Goal: Information Seeking & Learning: Find specific fact

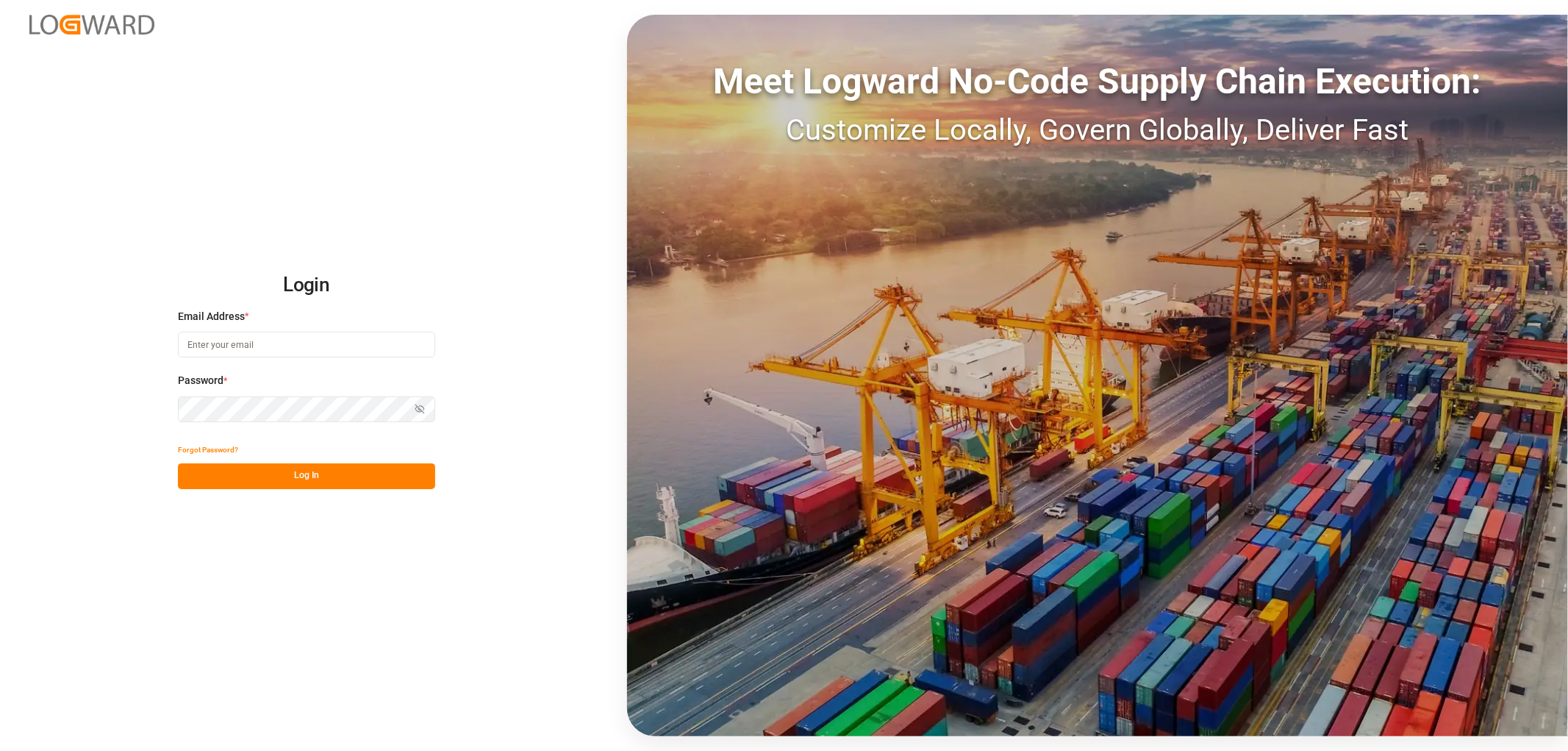
type input "[EMAIL_ADDRESS][DOMAIN_NAME]"
click at [313, 480] on button "Log In" at bounding box center [306, 475] width 257 height 26
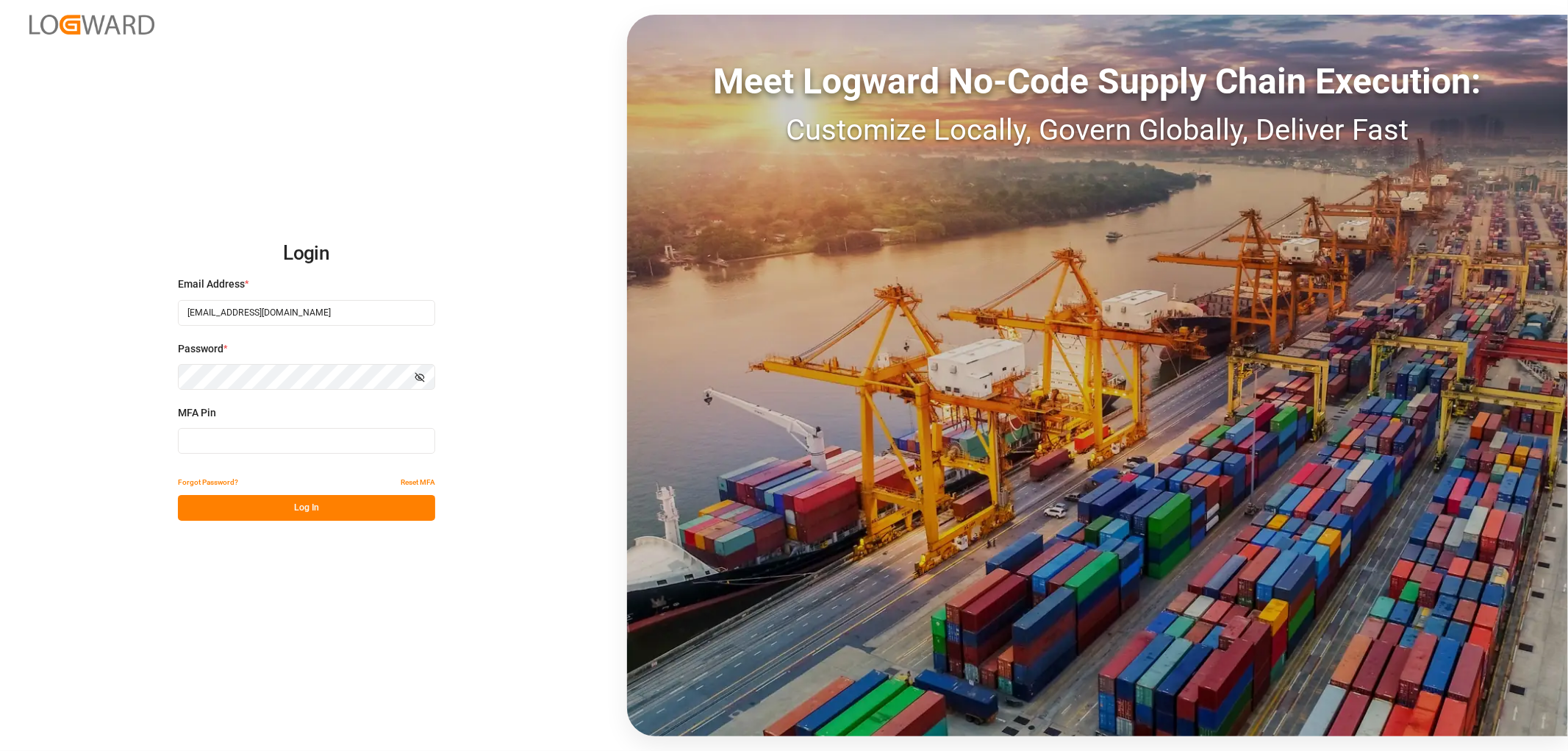
click at [263, 439] on input at bounding box center [306, 441] width 257 height 26
type input "418861"
click at [246, 513] on button "Log In" at bounding box center [306, 507] width 257 height 26
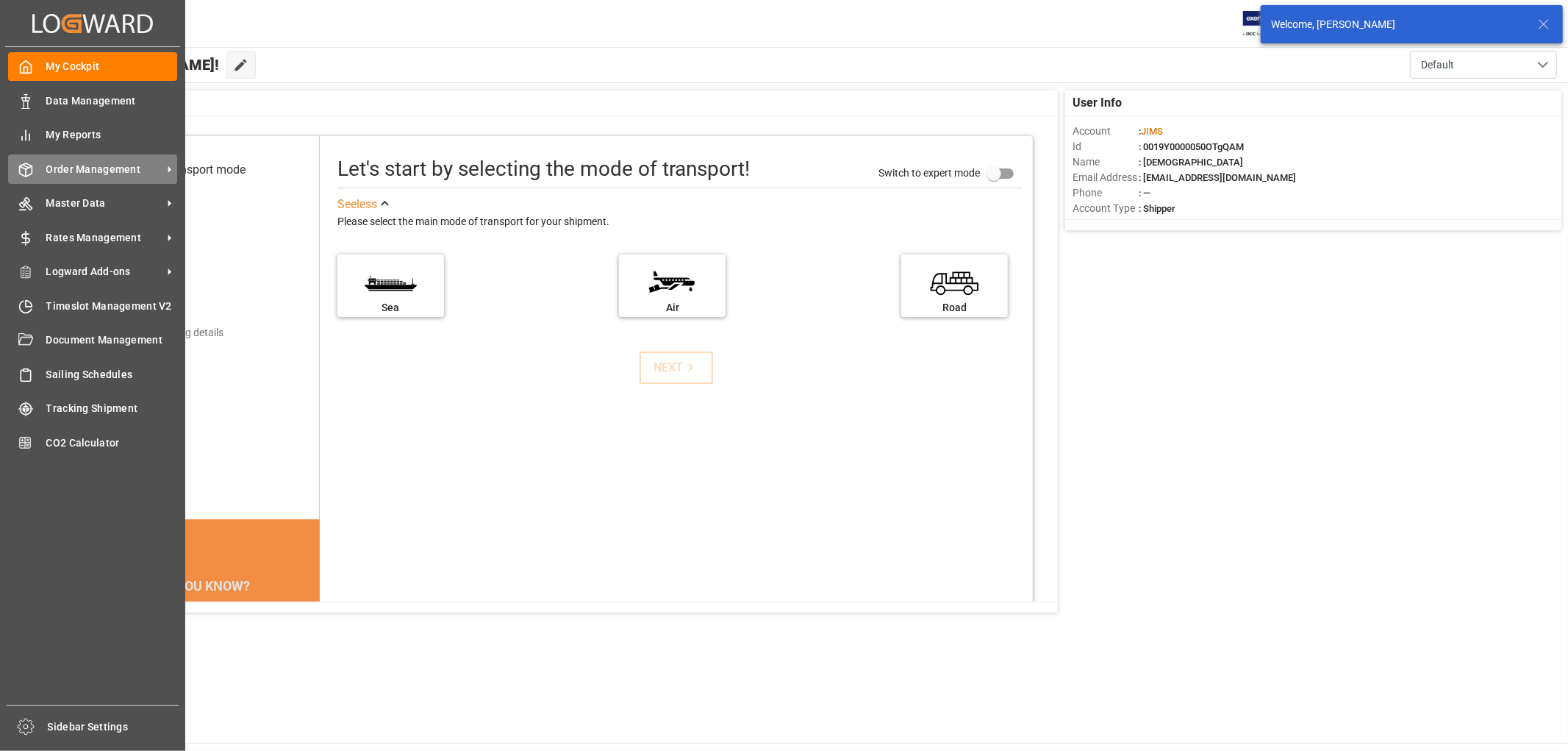
click at [98, 172] on span "Order Management" at bounding box center [104, 169] width 116 height 16
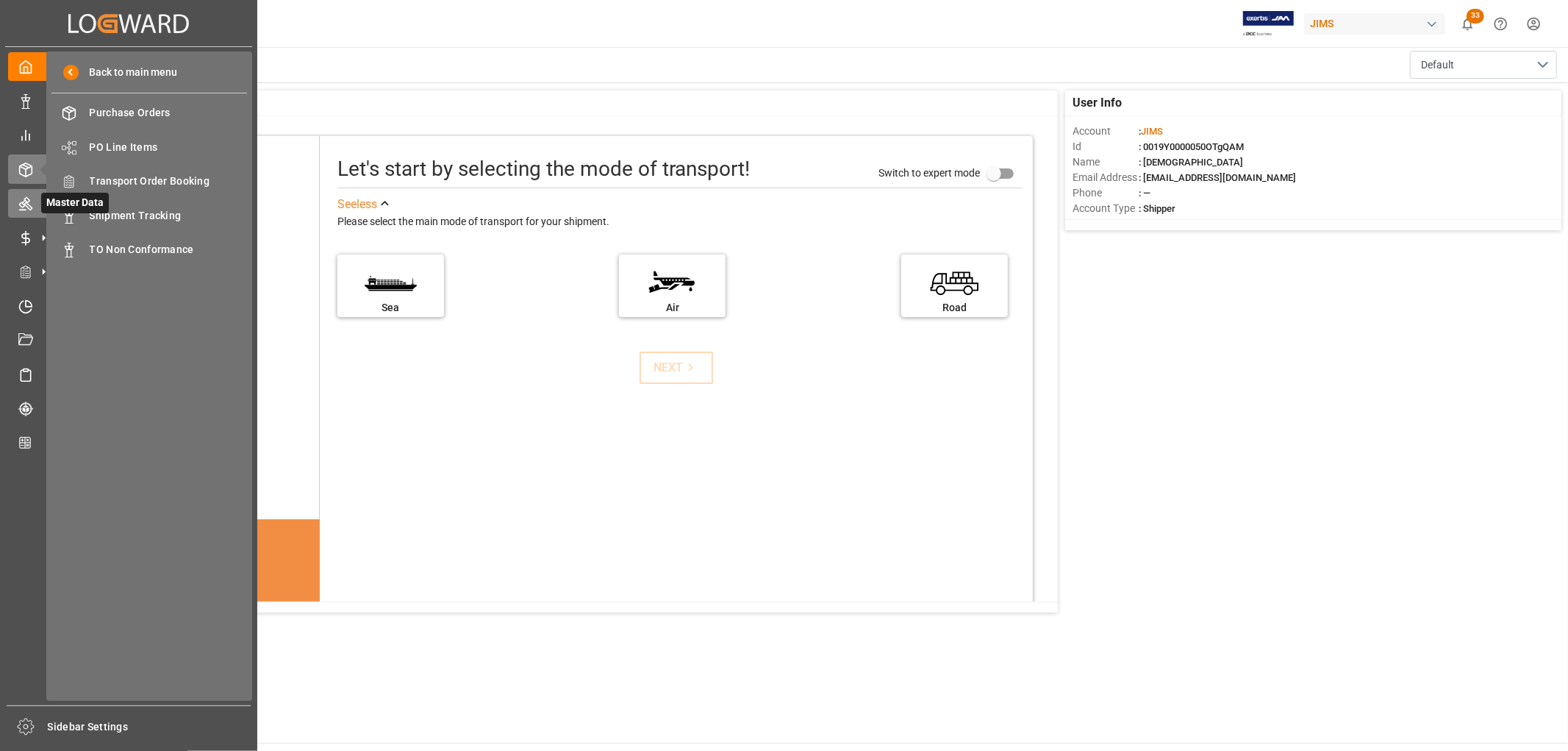
click at [21, 208] on icon at bounding box center [26, 204] width 13 height 13
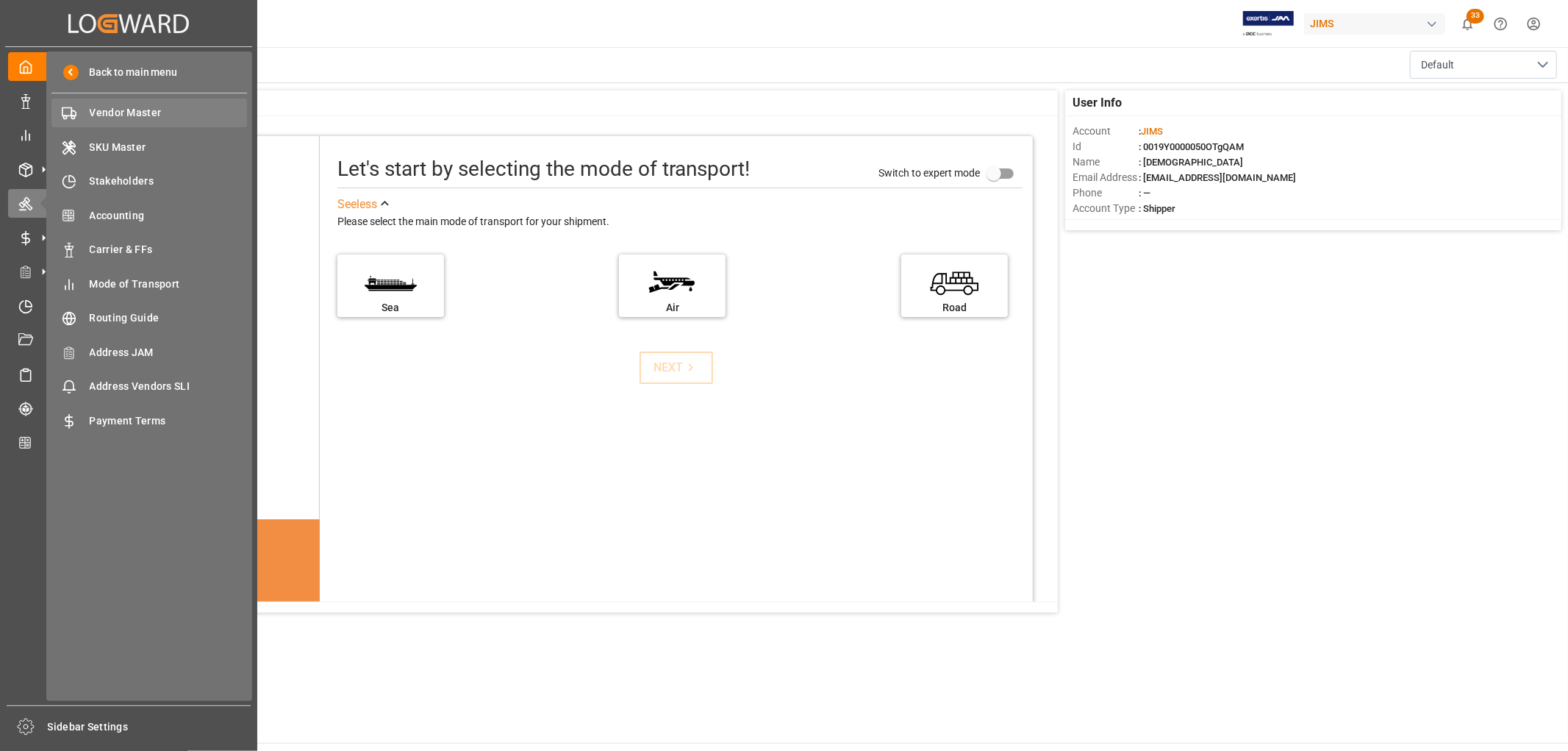
click at [118, 106] on span "Vendor Master" at bounding box center [168, 113] width 158 height 16
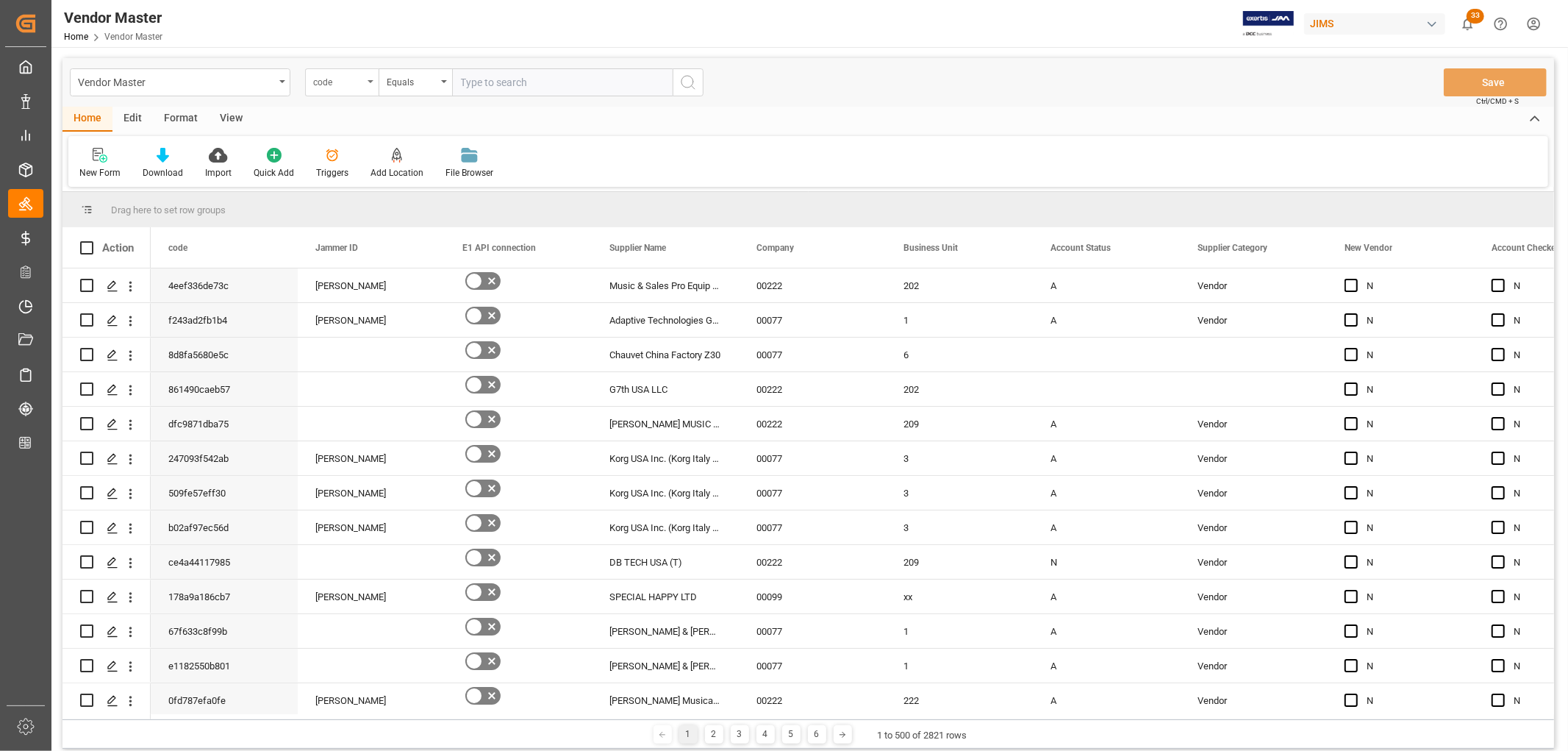
click at [370, 81] on icon "open menu" at bounding box center [370, 81] width 6 height 3
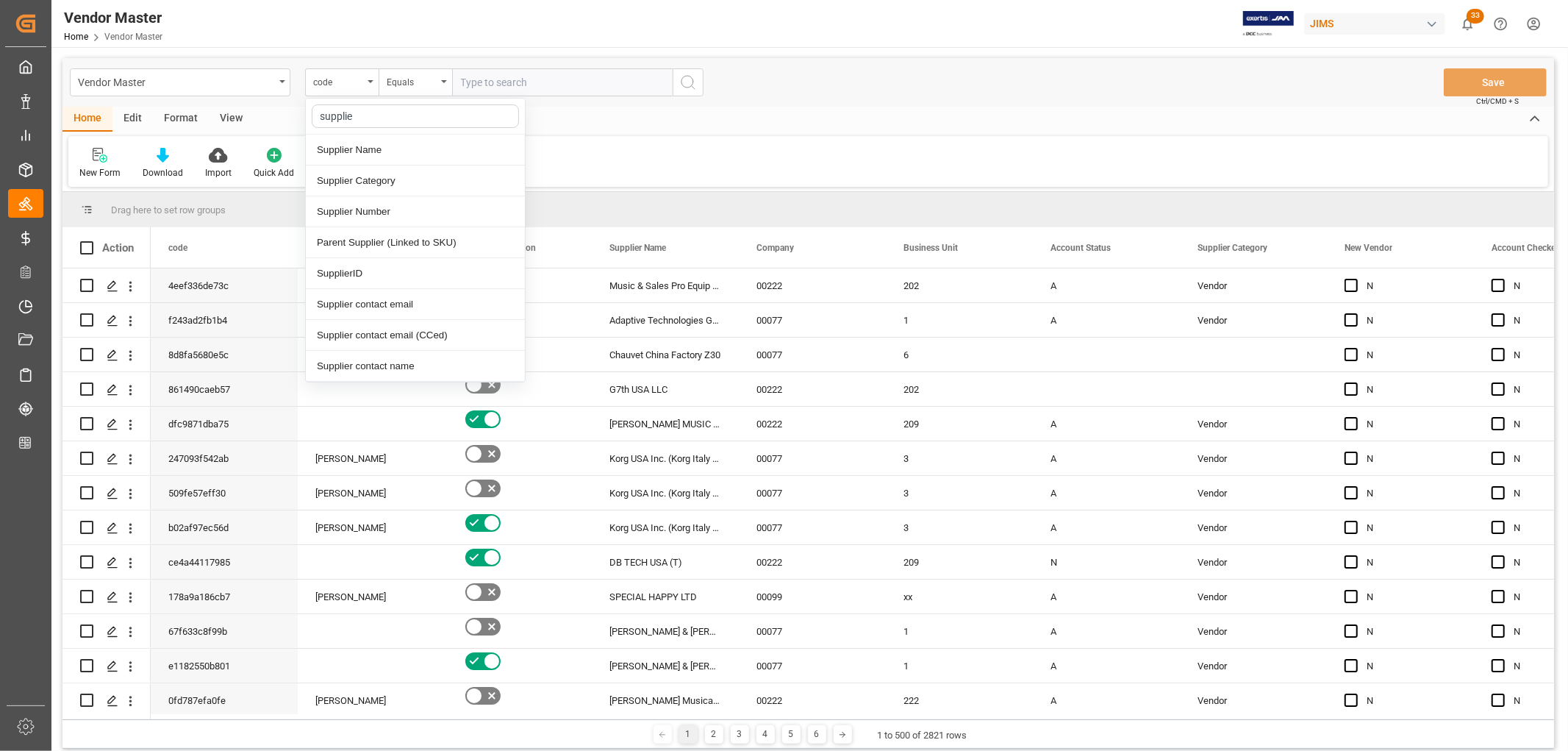
type input "supplier"
click at [363, 210] on div "Supplier Number" at bounding box center [415, 212] width 219 height 31
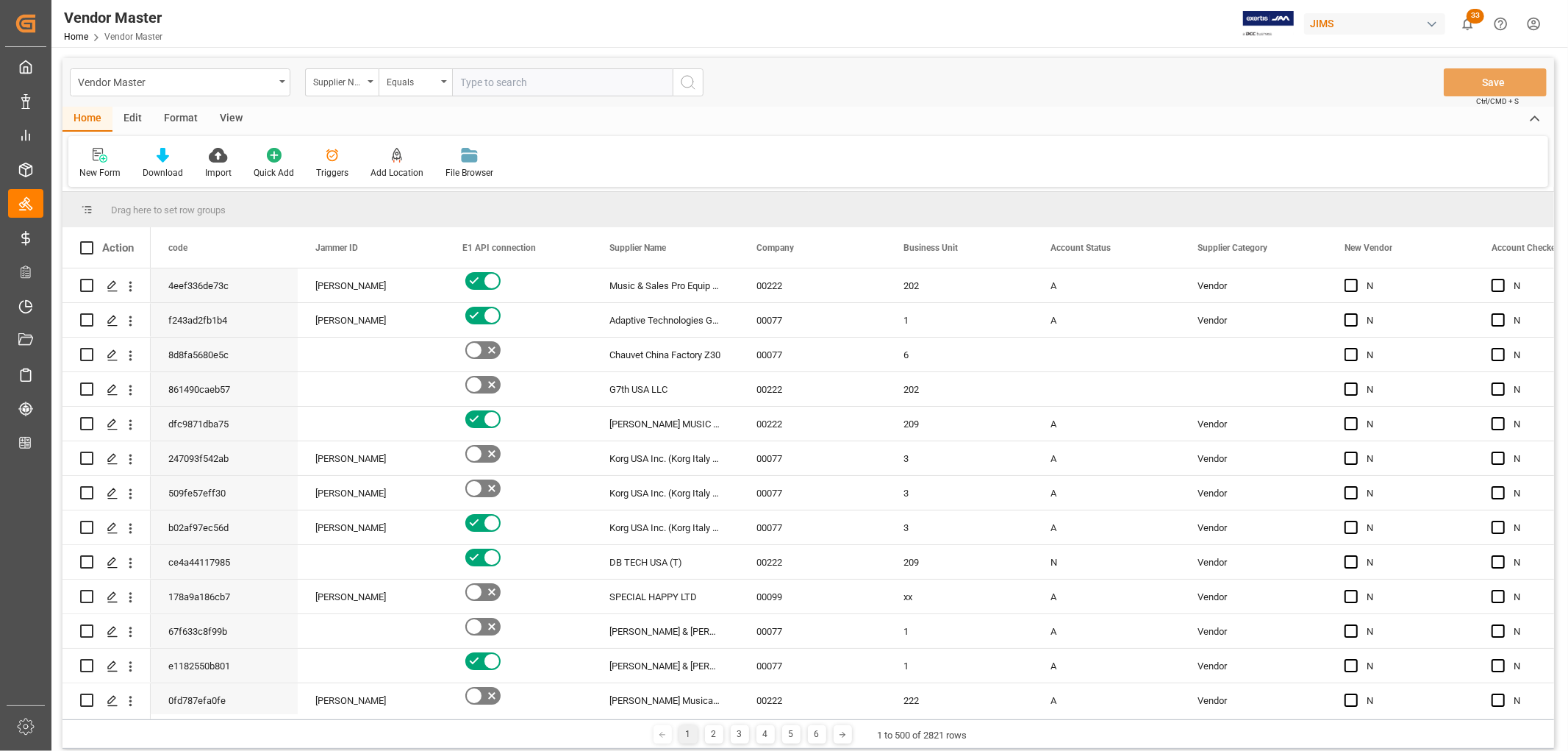
click at [472, 76] on input "text" at bounding box center [563, 82] width 221 height 28
click at [439, 81] on div "Equals" at bounding box center [415, 82] width 73 height 28
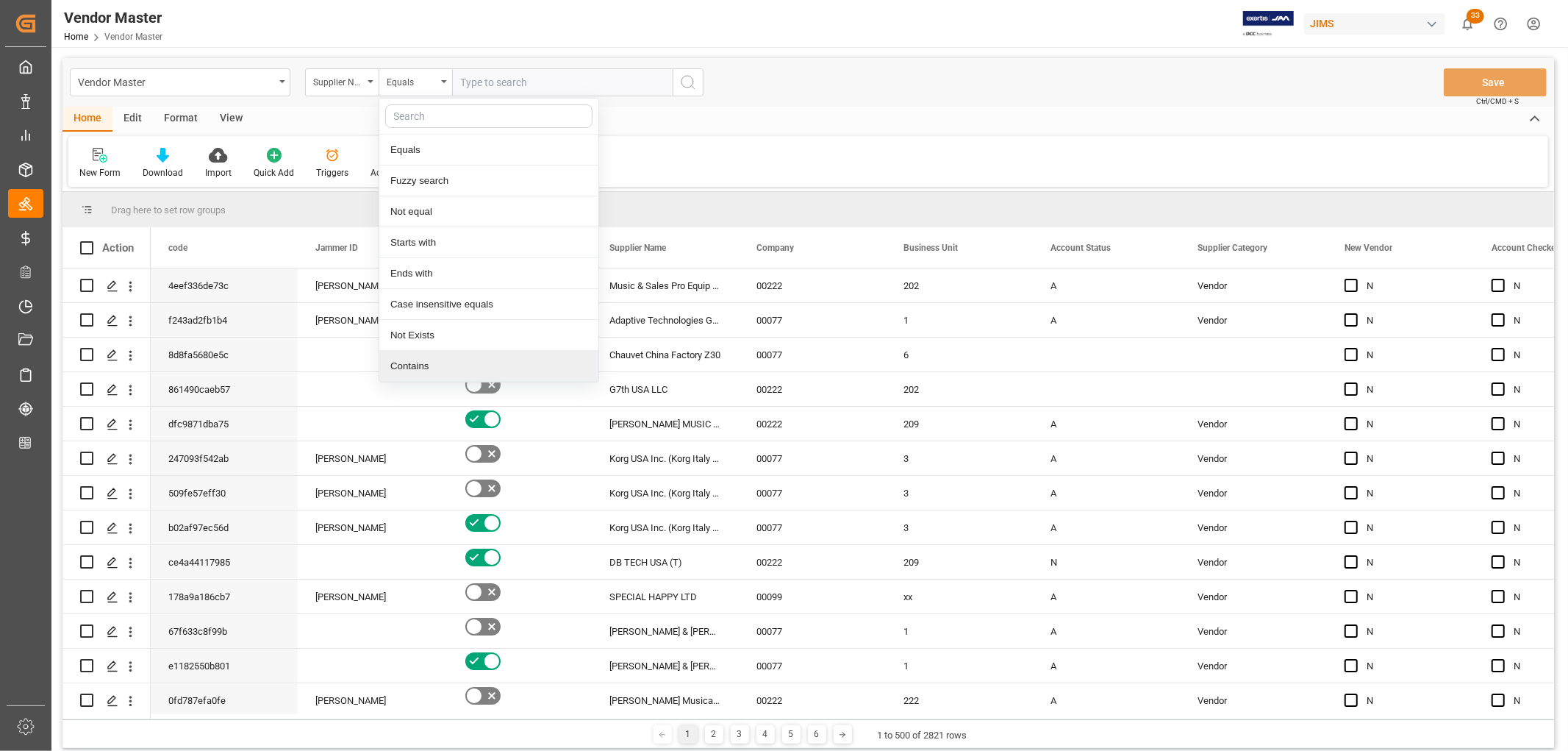
click at [415, 365] on div "Contains" at bounding box center [489, 367] width 219 height 31
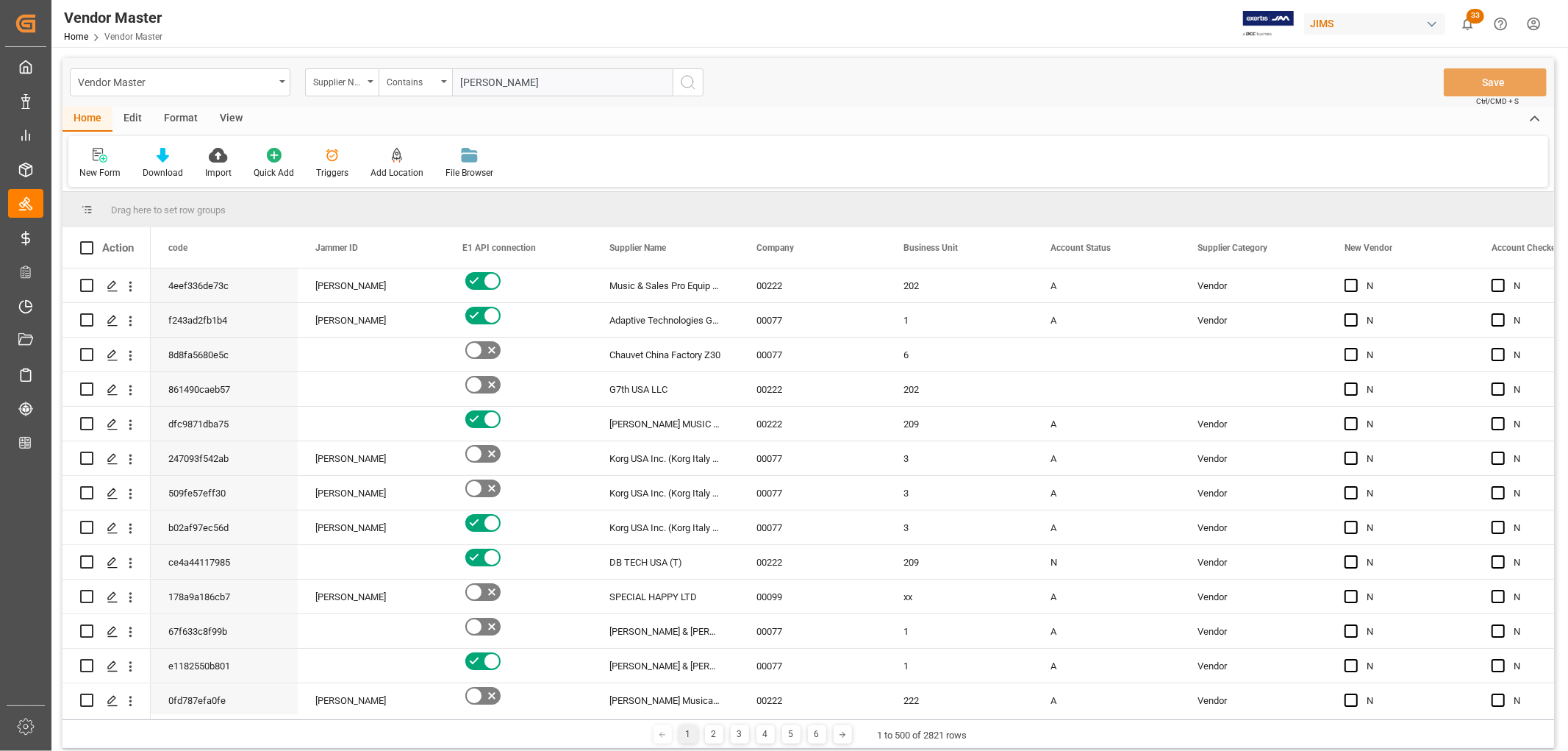
type input "[PERSON_NAME]"
click at [692, 83] on circle "search button" at bounding box center [687, 81] width 12 height 12
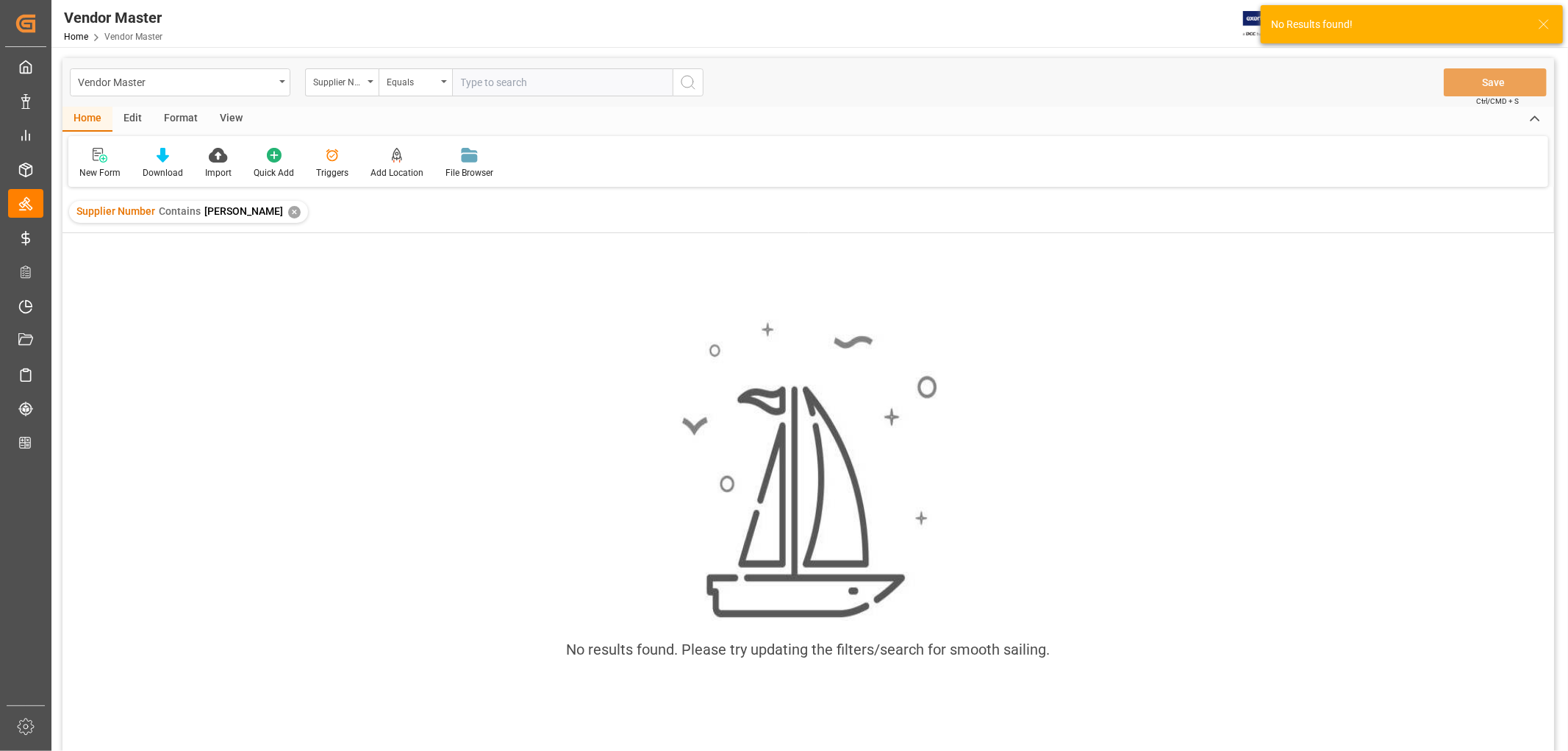
click at [288, 216] on div "✕" at bounding box center [294, 212] width 13 height 13
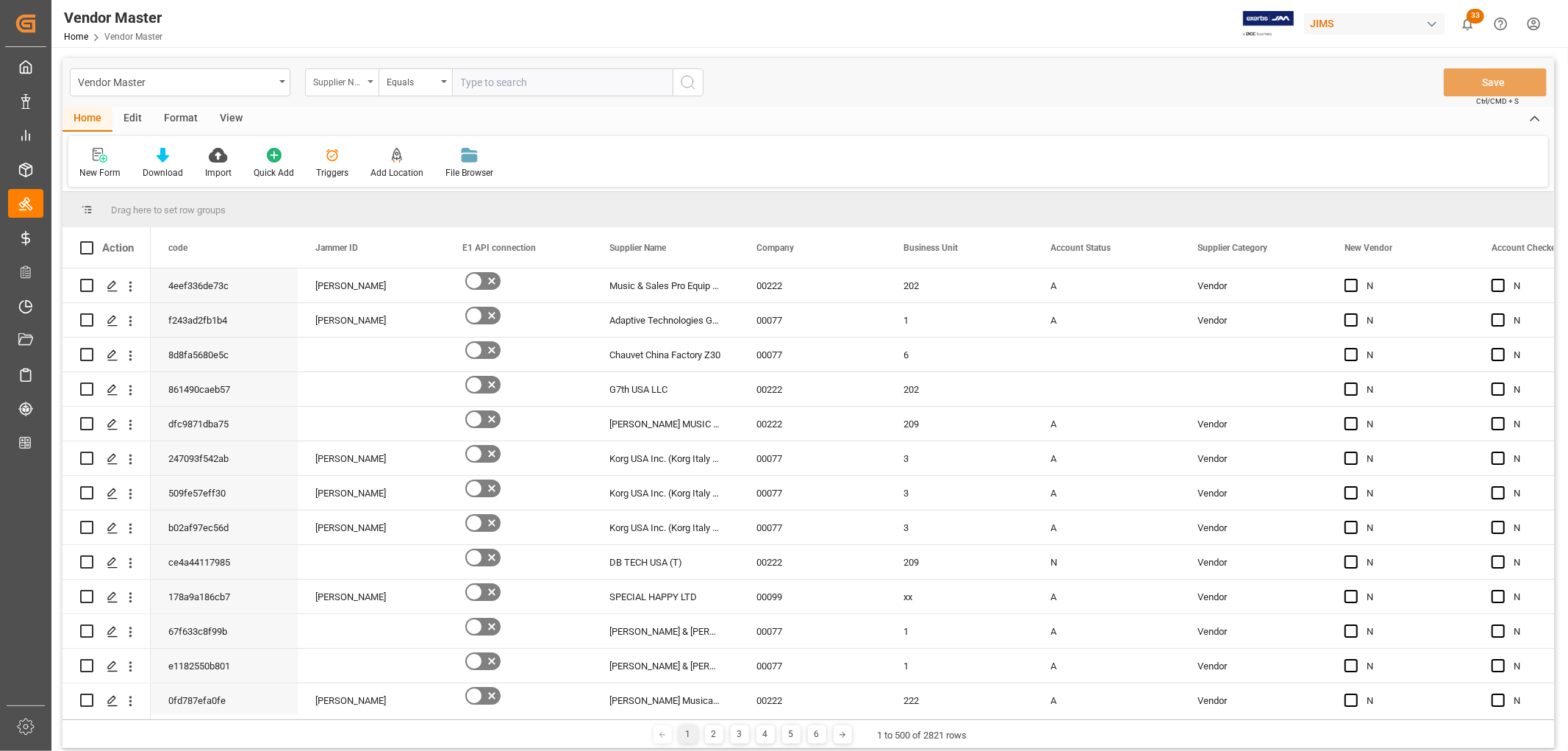
click at [372, 79] on div "Supplier Number" at bounding box center [341, 82] width 73 height 28
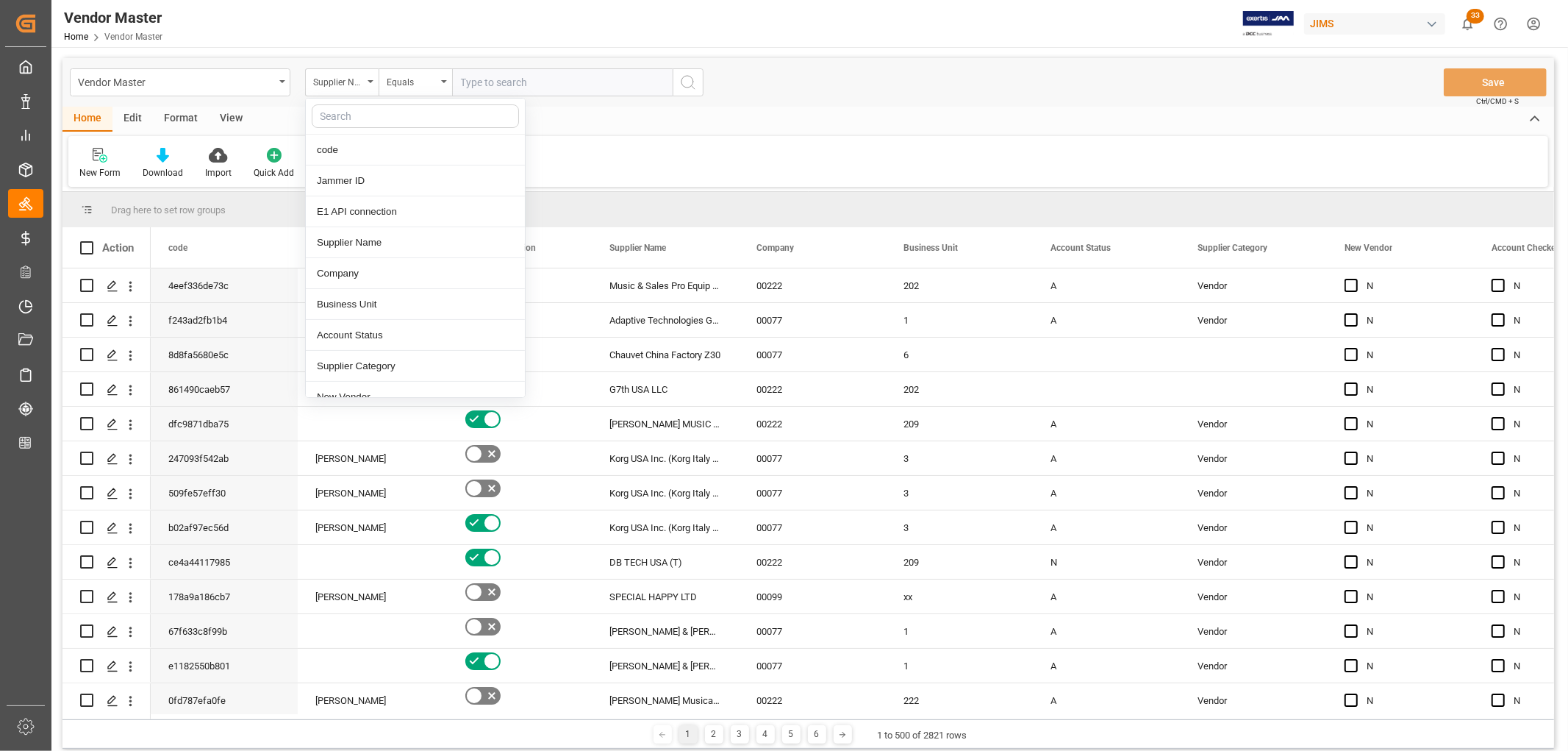
click at [344, 113] on input "text" at bounding box center [415, 116] width 207 height 24
type input "supplier"
click at [349, 216] on div "Supplier Number" at bounding box center [415, 212] width 219 height 31
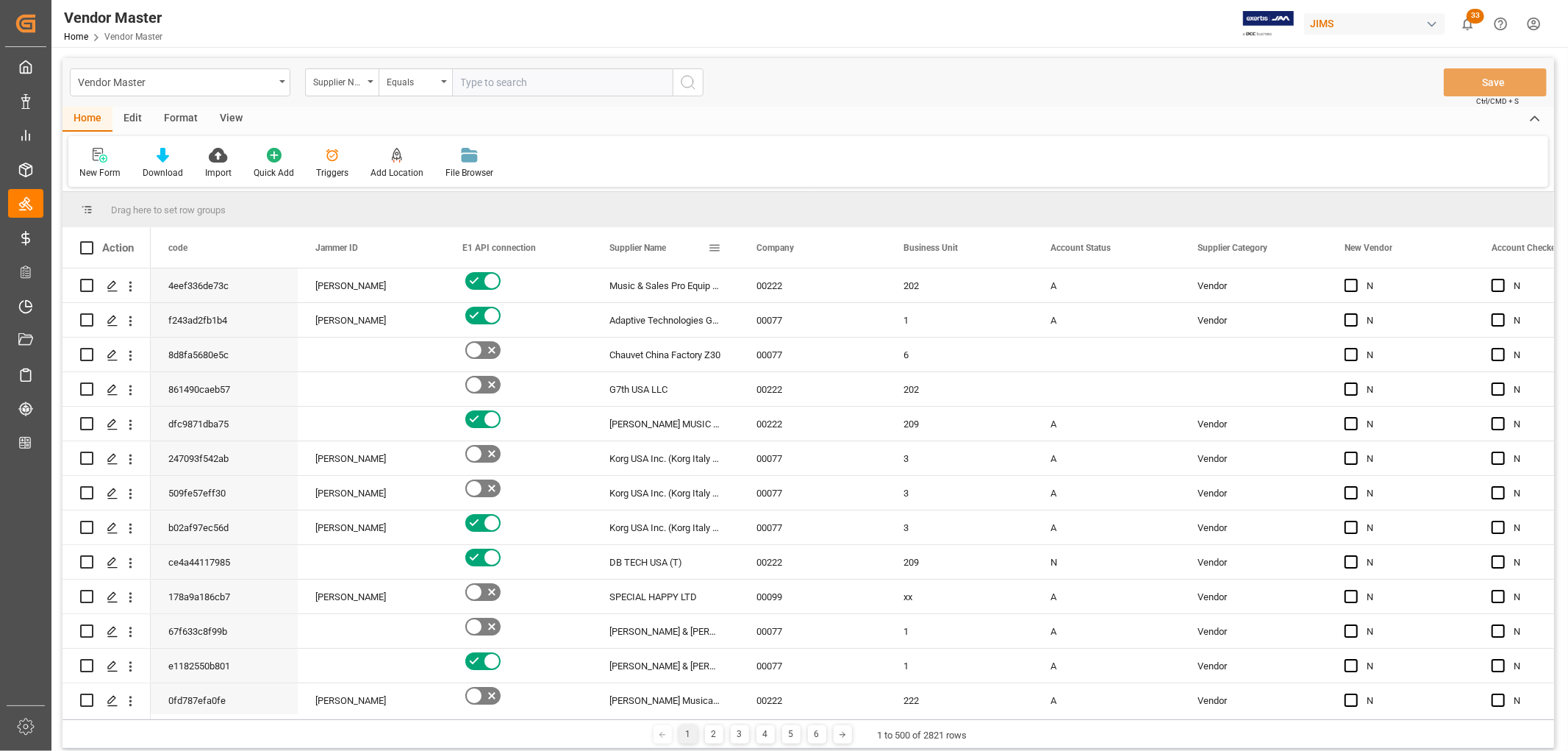
click at [714, 251] on span at bounding box center [714, 248] width 13 height 13
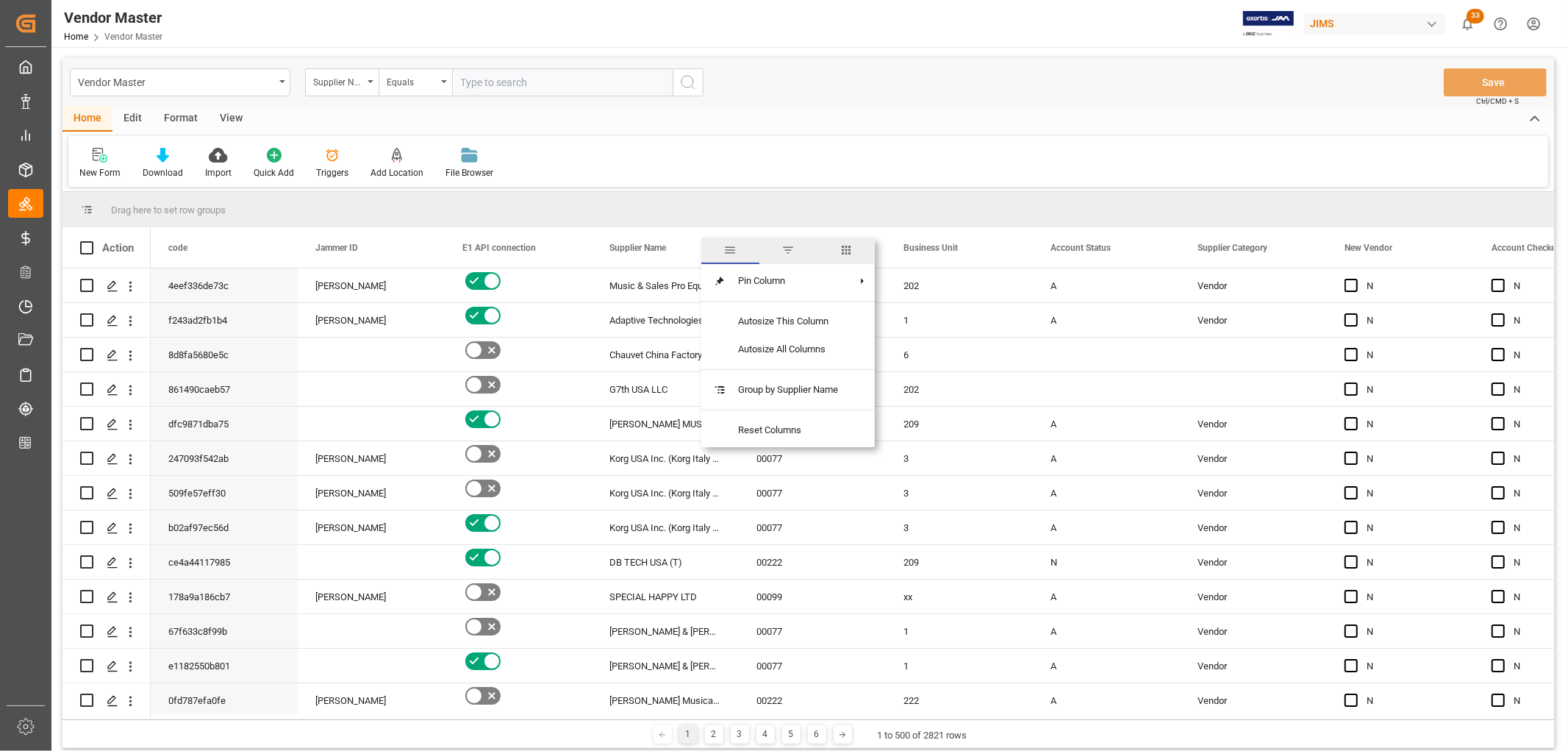
click at [788, 247] on span "filter" at bounding box center [788, 250] width 13 height 13
click at [732, 295] on div "Equals" at bounding box center [775, 290] width 124 height 11
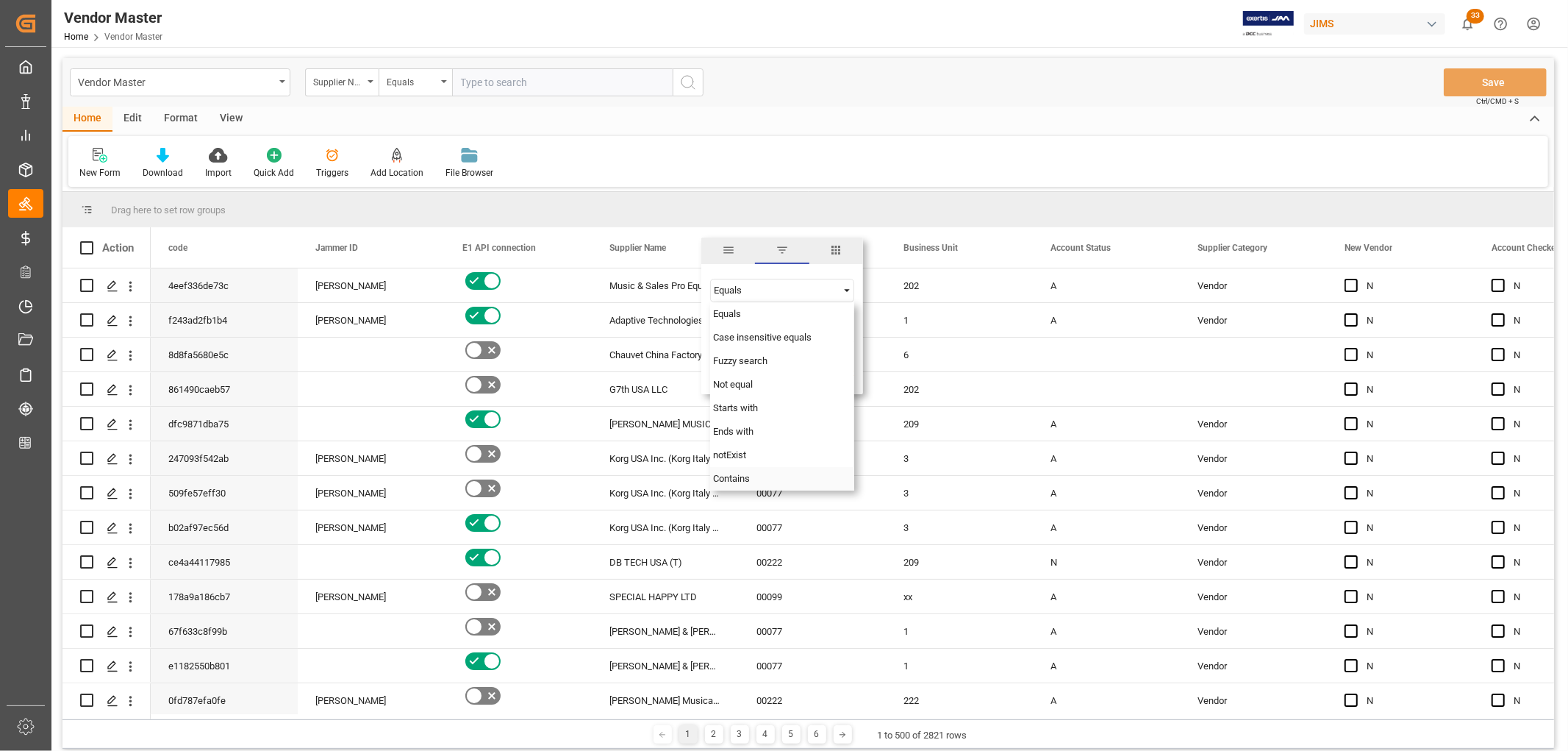
click at [734, 475] on span "Contains" at bounding box center [731, 478] width 37 height 11
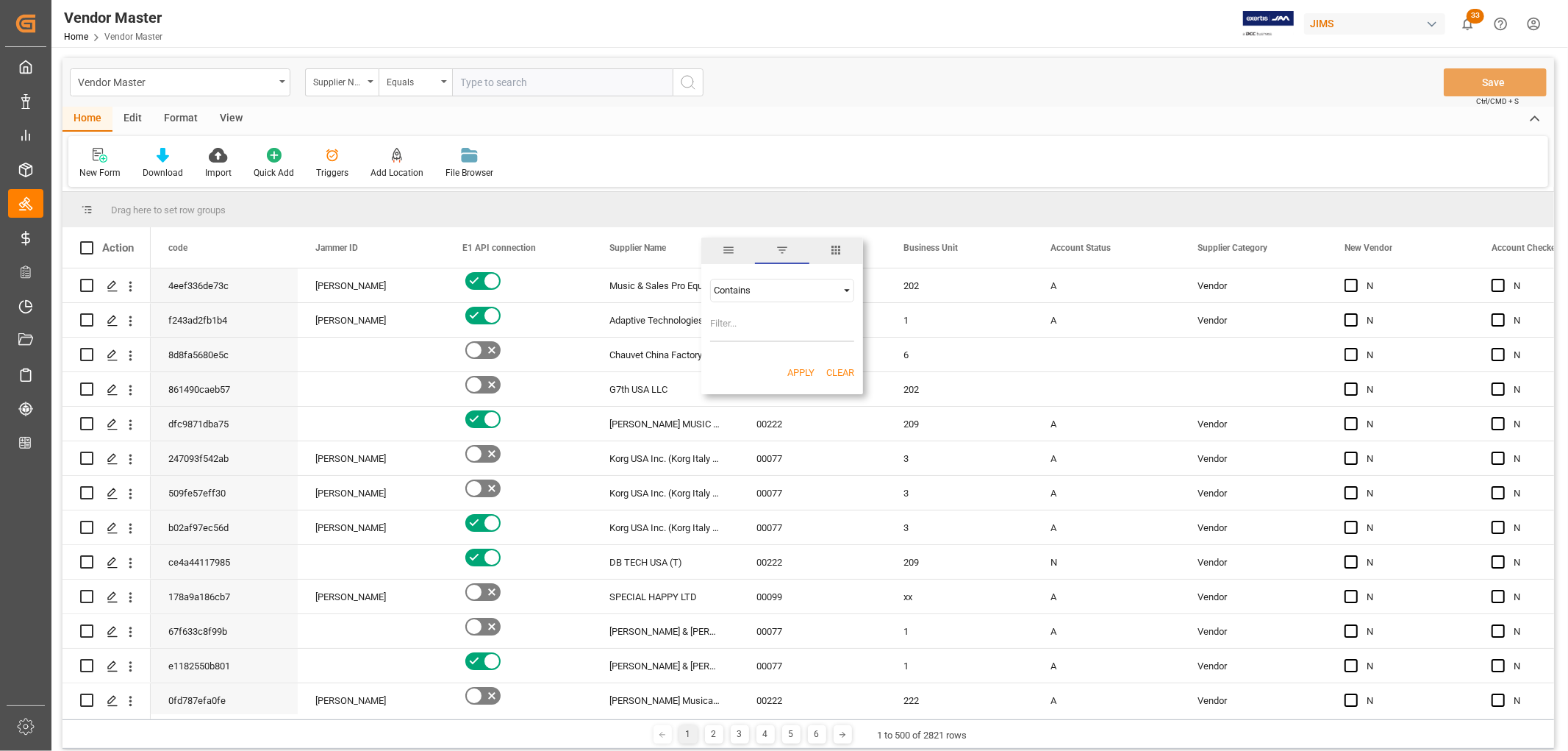
click at [740, 317] on input "Filter Value" at bounding box center [782, 327] width 144 height 30
type input "[PERSON_NAME]"
click at [808, 370] on button "Apply" at bounding box center [800, 373] width 27 height 15
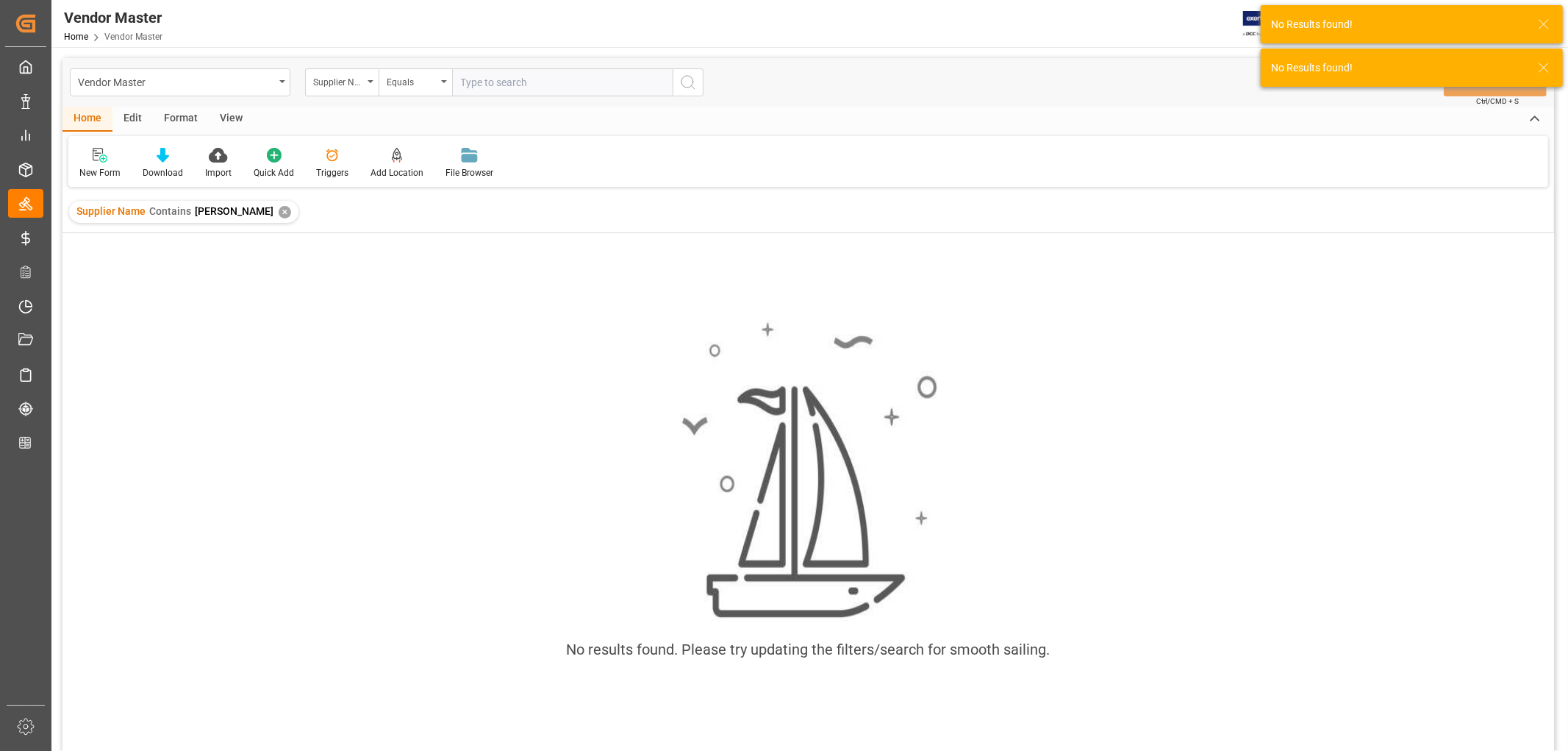
click at [278, 207] on div "✕" at bounding box center [284, 212] width 13 height 13
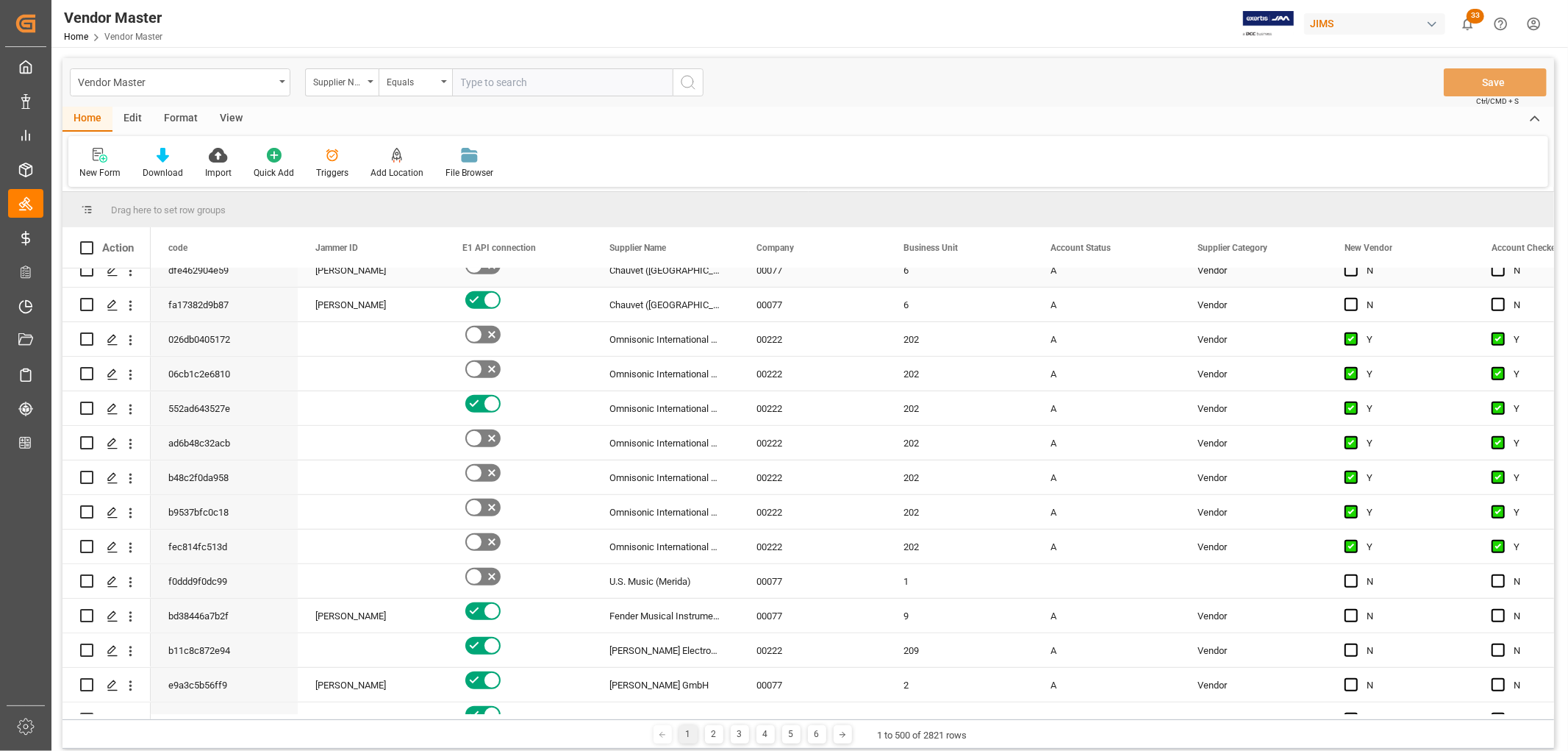
scroll to position [735, 0]
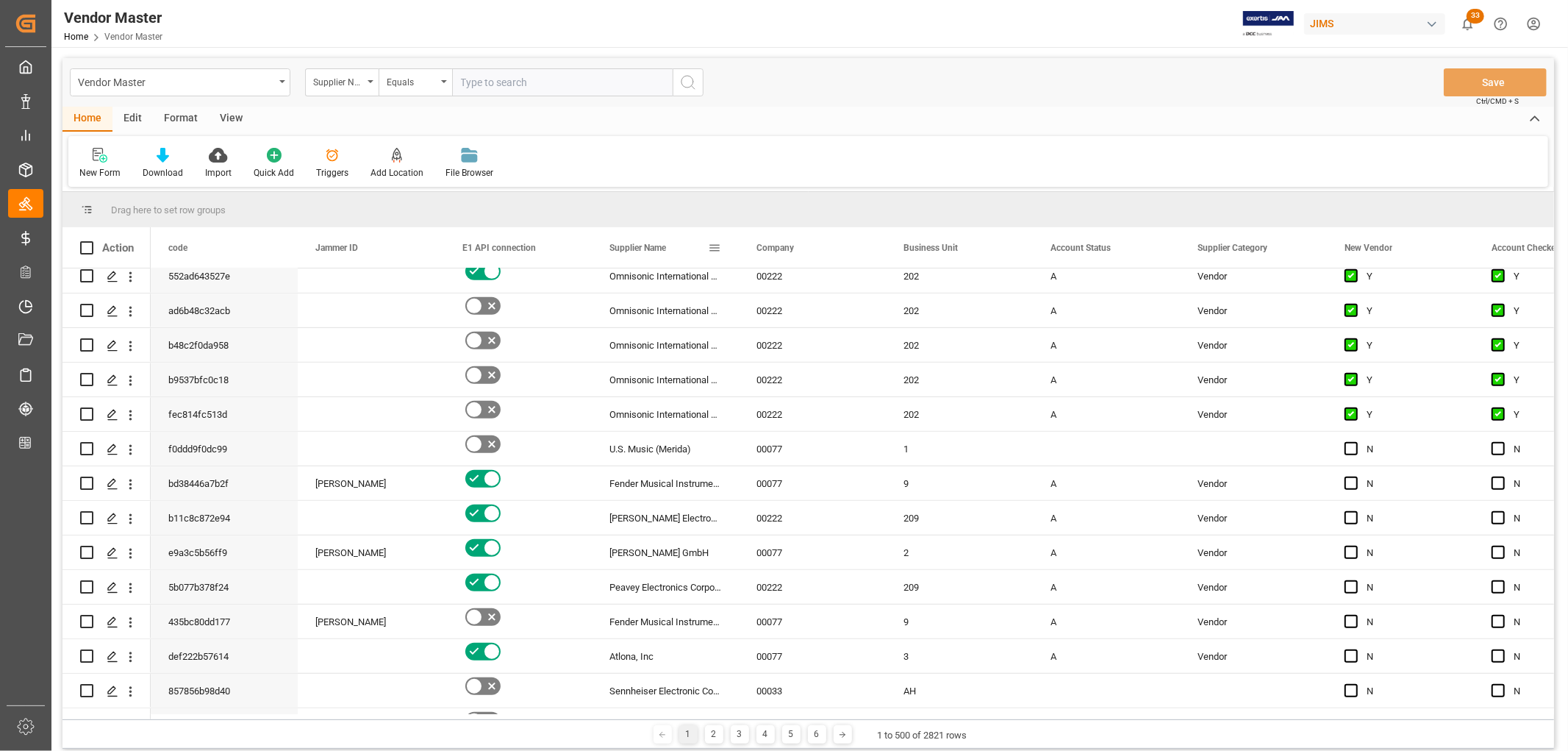
click at [648, 245] on span "Supplier Name" at bounding box center [637, 248] width 56 height 10
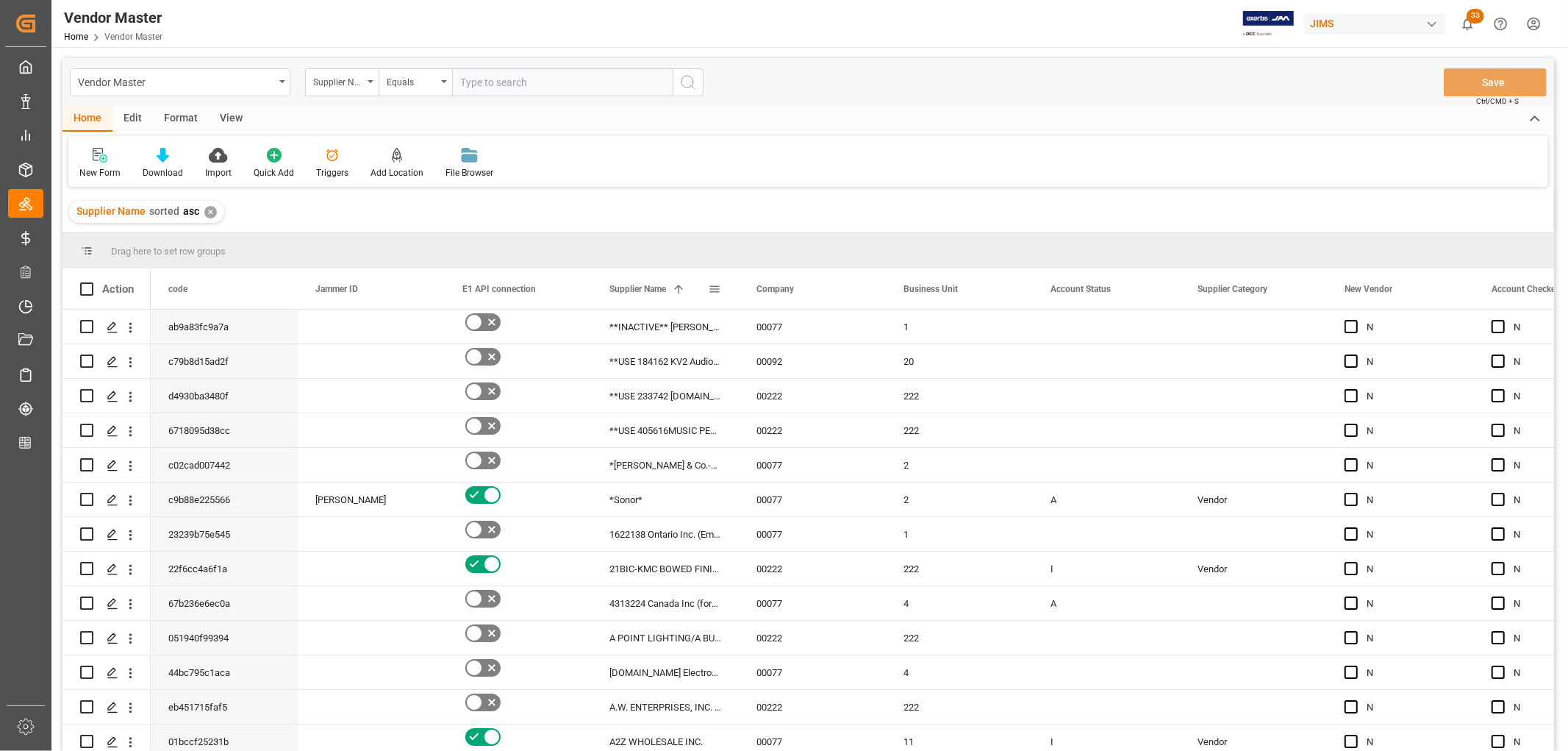
click at [644, 294] on div "Supplier Name 1" at bounding box center [658, 288] width 98 height 41
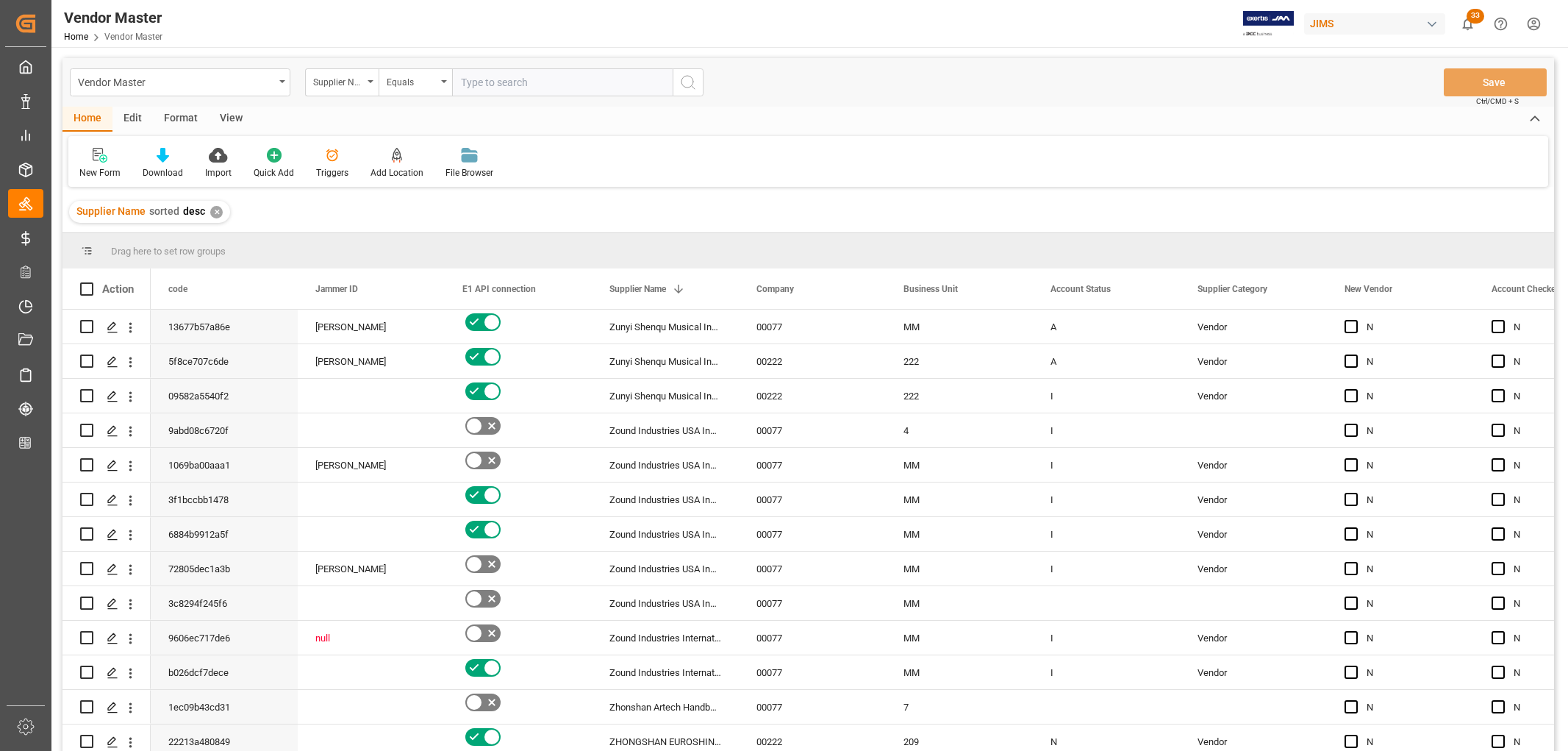
click at [493, 82] on input "text" at bounding box center [563, 82] width 221 height 28
paste input "211738"
type input "211738"
click at [686, 77] on icon "search button" at bounding box center [688, 82] width 18 height 18
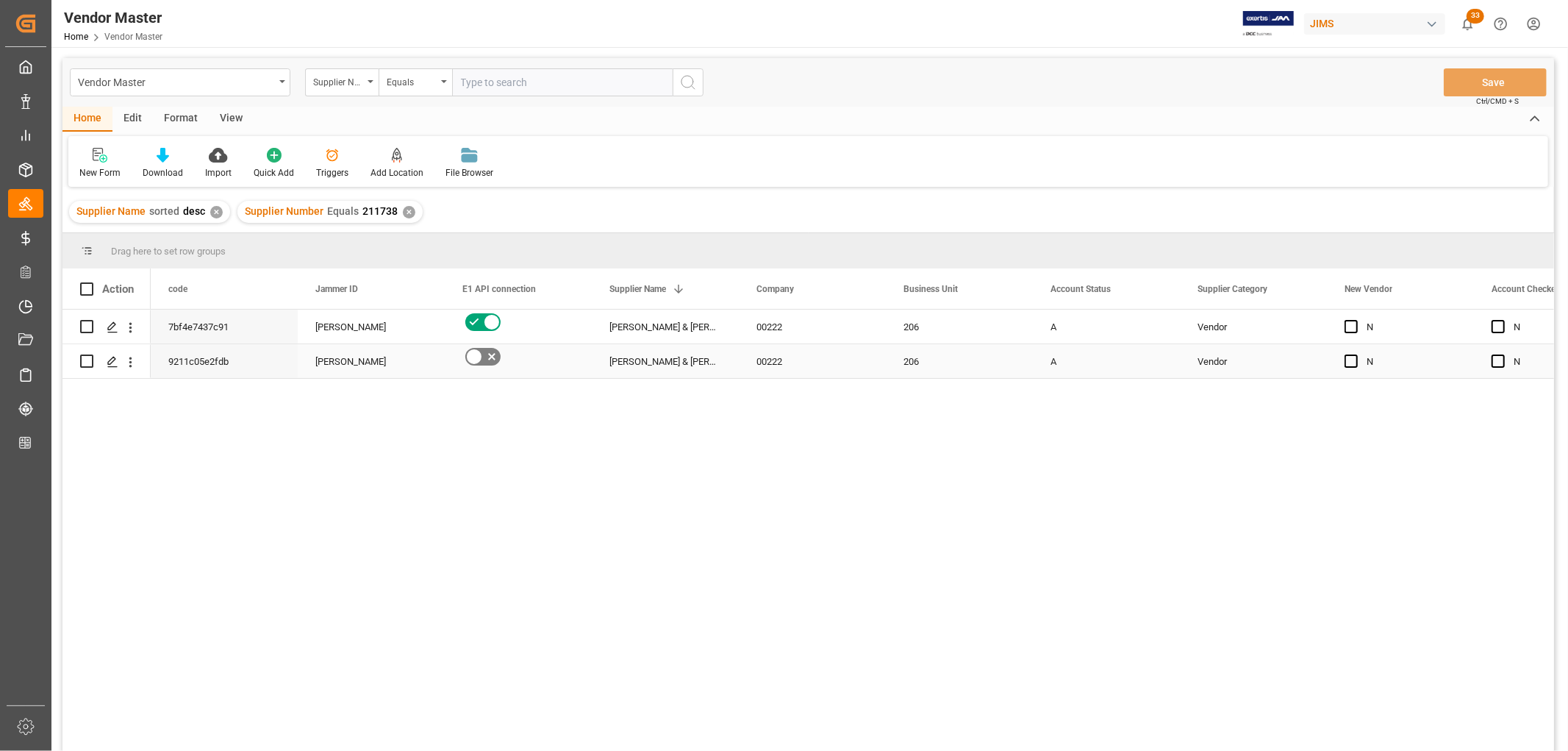
click at [211, 364] on div "9211c05e2fdb" at bounding box center [224, 361] width 147 height 34
click at [1158, 287] on span at bounding box center [1156, 289] width 13 height 13
click at [1276, 289] on span "columns" at bounding box center [1277, 291] width 13 height 13
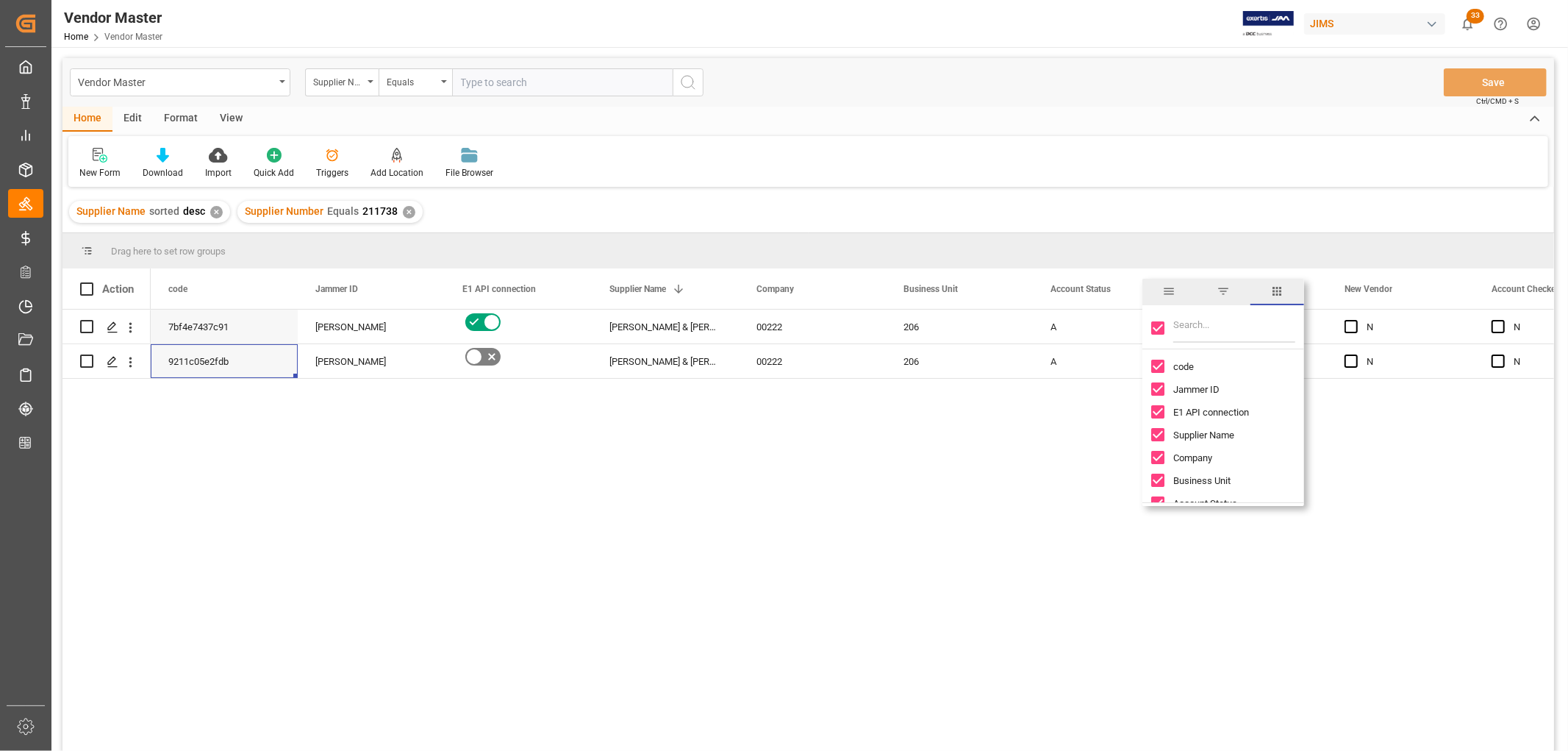
click at [1151, 324] on input "Toggle Select All Columns" at bounding box center [1158, 328] width 13 height 13
checkbox input "false"
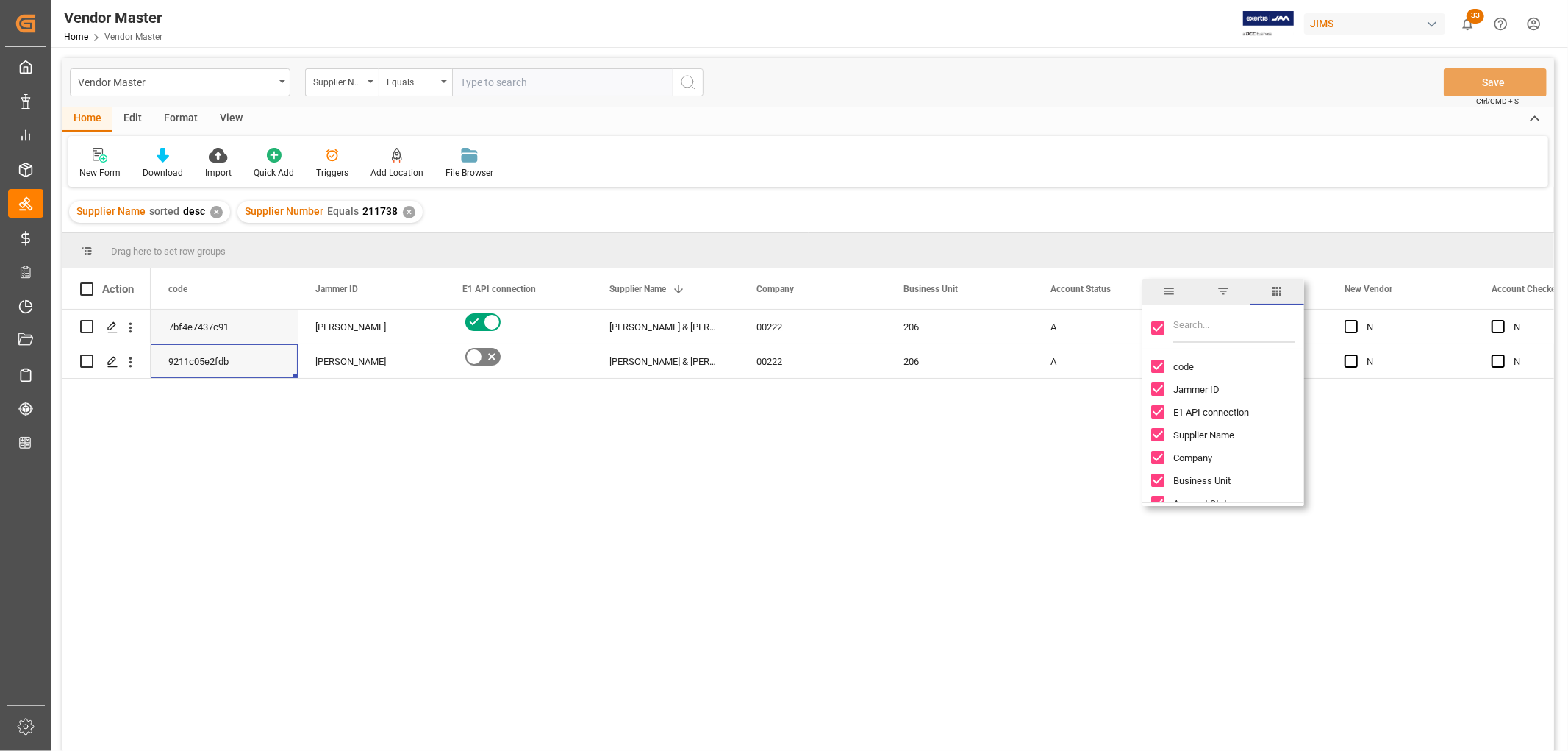
checkbox input "false"
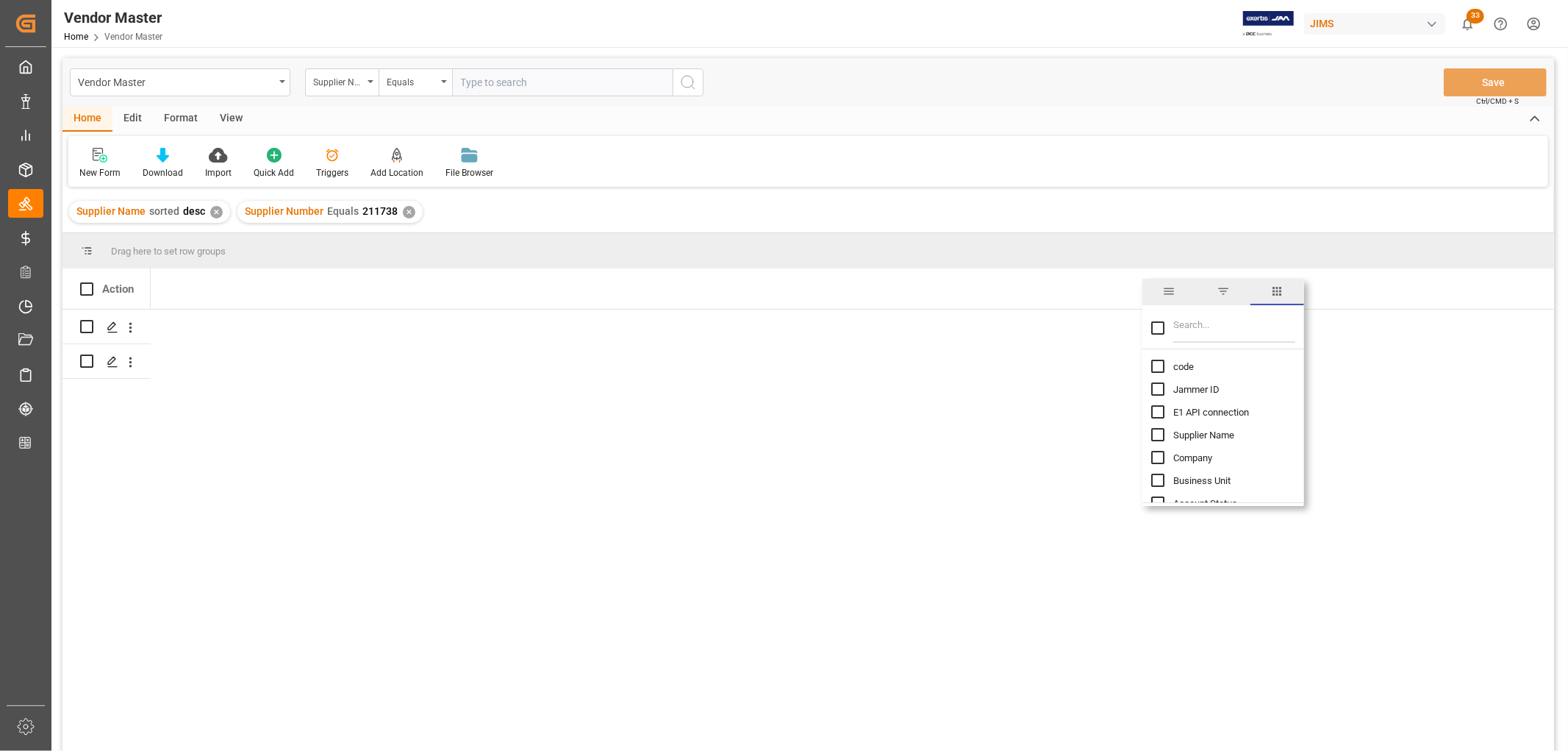
click at [1159, 363] on input "code column toggle visibility (hidden)" at bounding box center [1158, 366] width 13 height 13
checkbox input "true"
checkbox input "false"
click at [1207, 325] on input "Filter Columns Input" at bounding box center [1234, 328] width 122 height 30
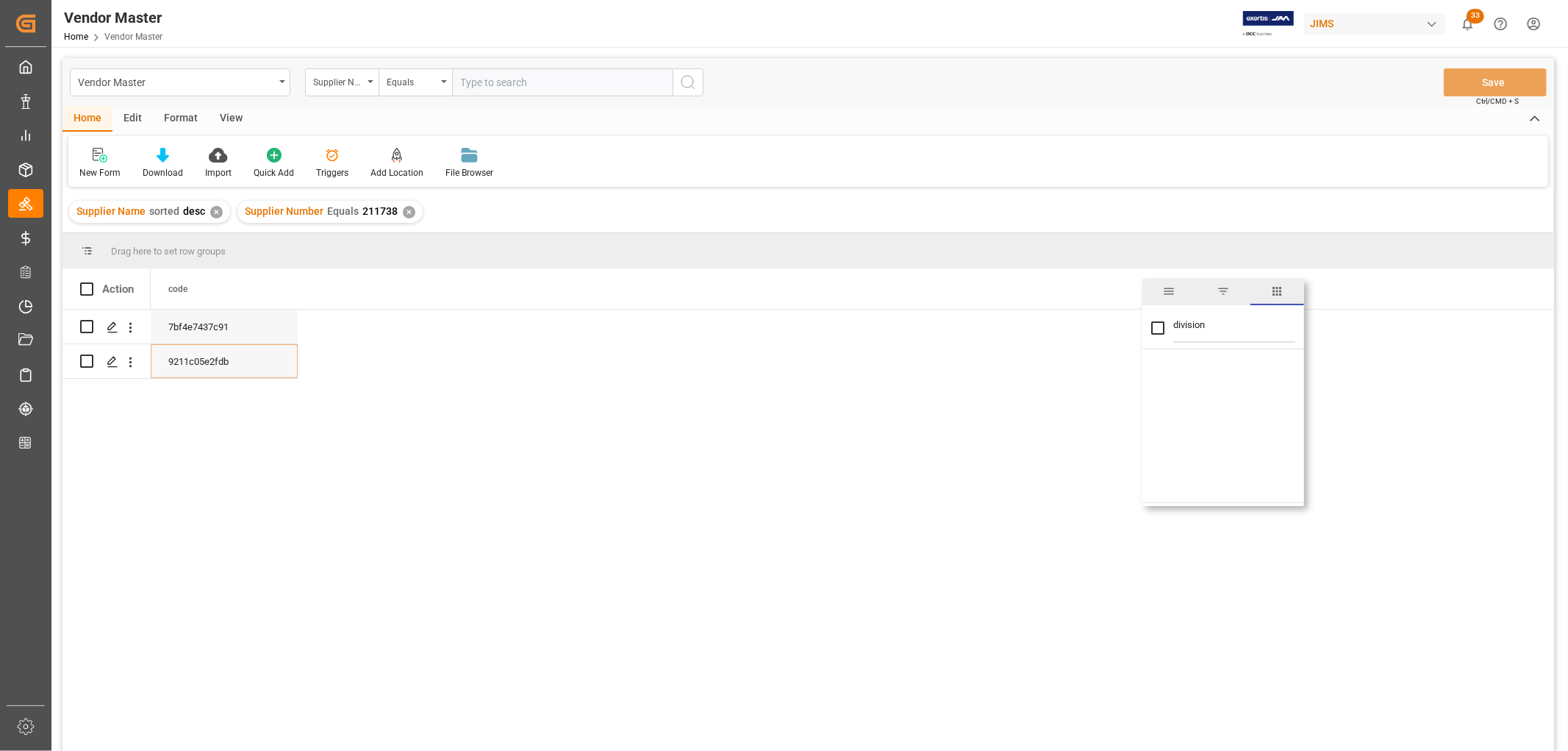
type input "division"
drag, startPoint x: 1211, startPoint y: 324, endPoint x: 1170, endPoint y: 322, distance: 41.0
click at [1170, 322] on div "division" at bounding box center [1223, 329] width 161 height 41
checkbox input "false"
type input "di"
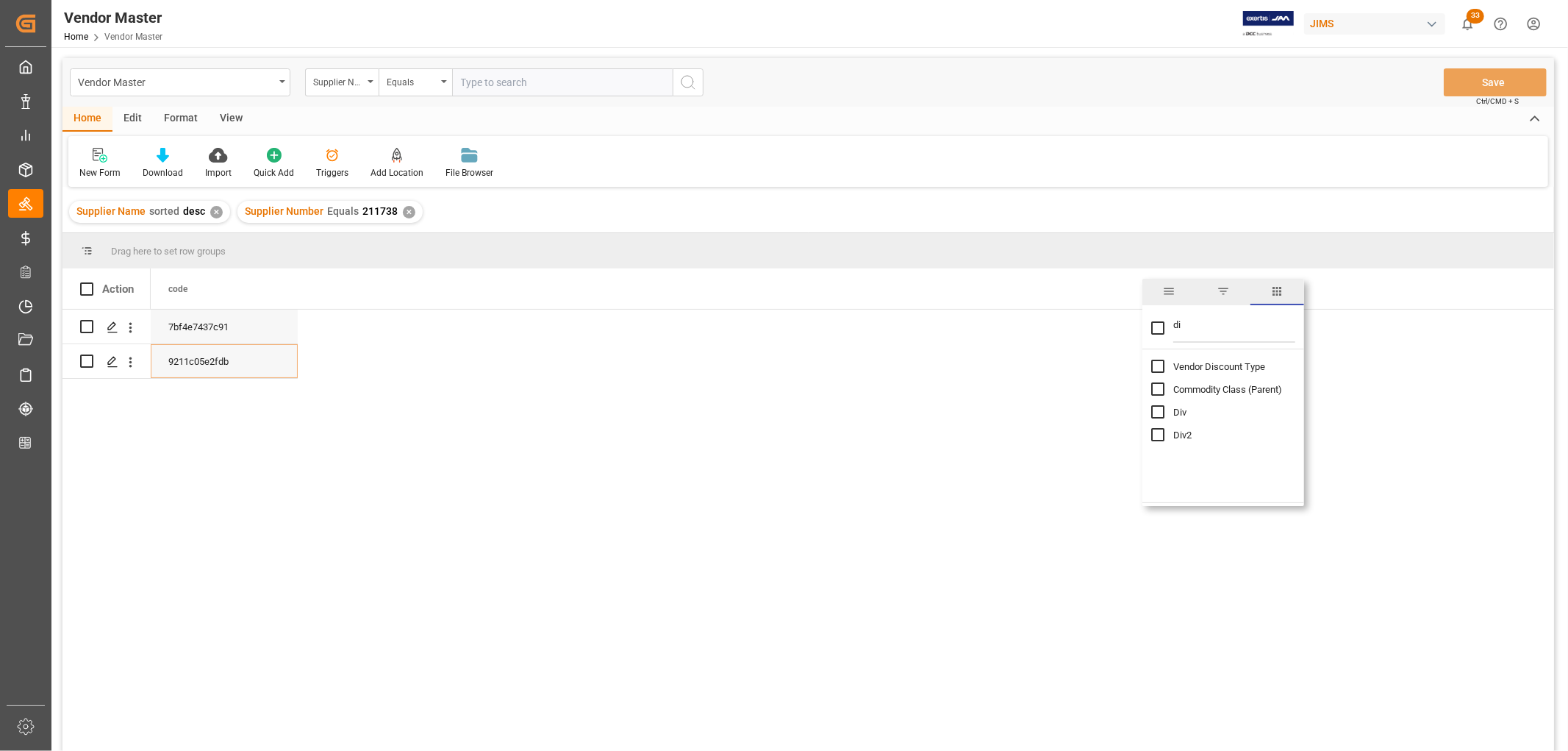
click at [1155, 435] on input "Div2 column toggle visibility (hidden)" at bounding box center [1158, 435] width 13 height 13
checkbox input "true"
checkbox input "false"
click at [1156, 410] on input "Div column toggle visibility (hidden)" at bounding box center [1158, 412] width 13 height 13
checkbox input "true"
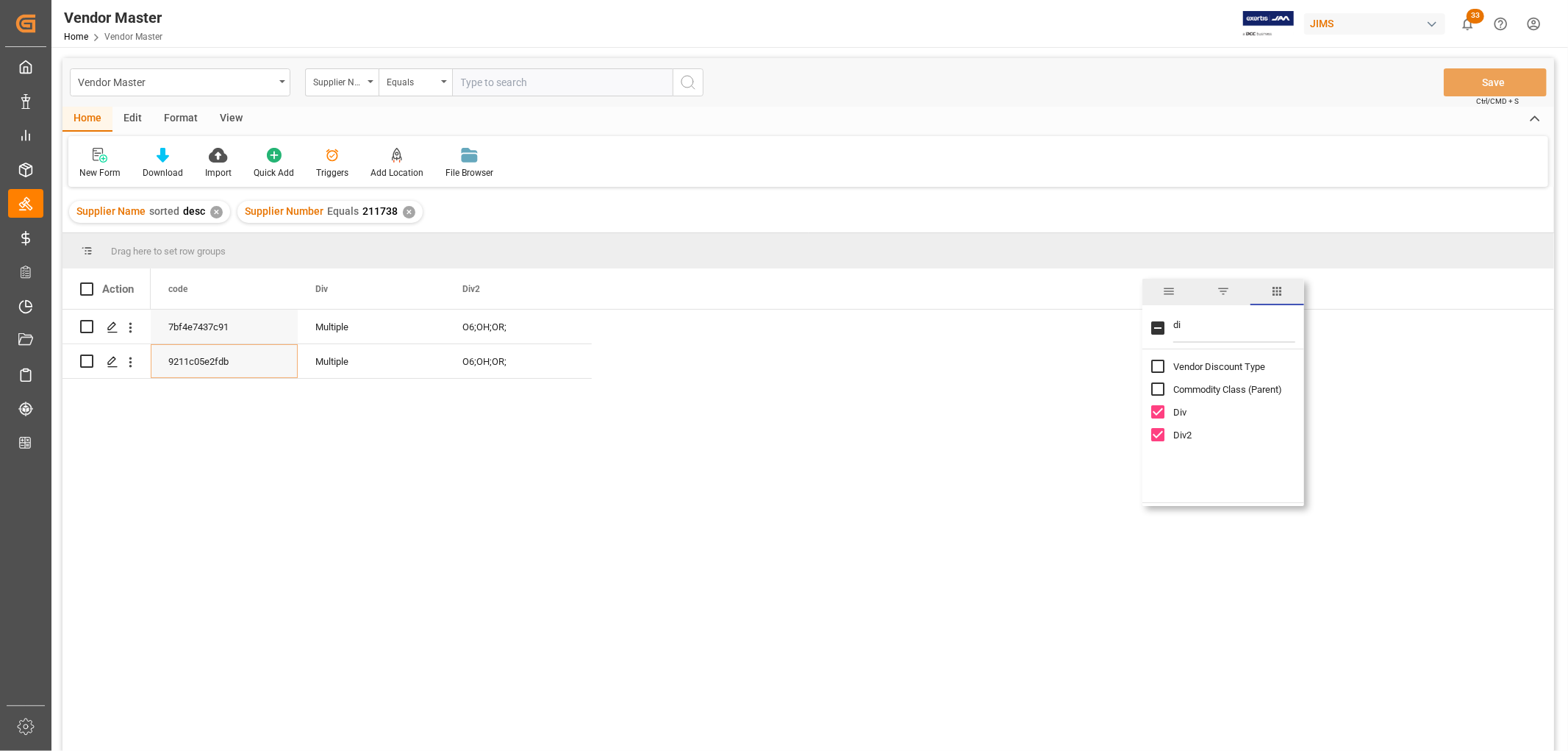
click at [406, 211] on div "✕" at bounding box center [409, 212] width 13 height 13
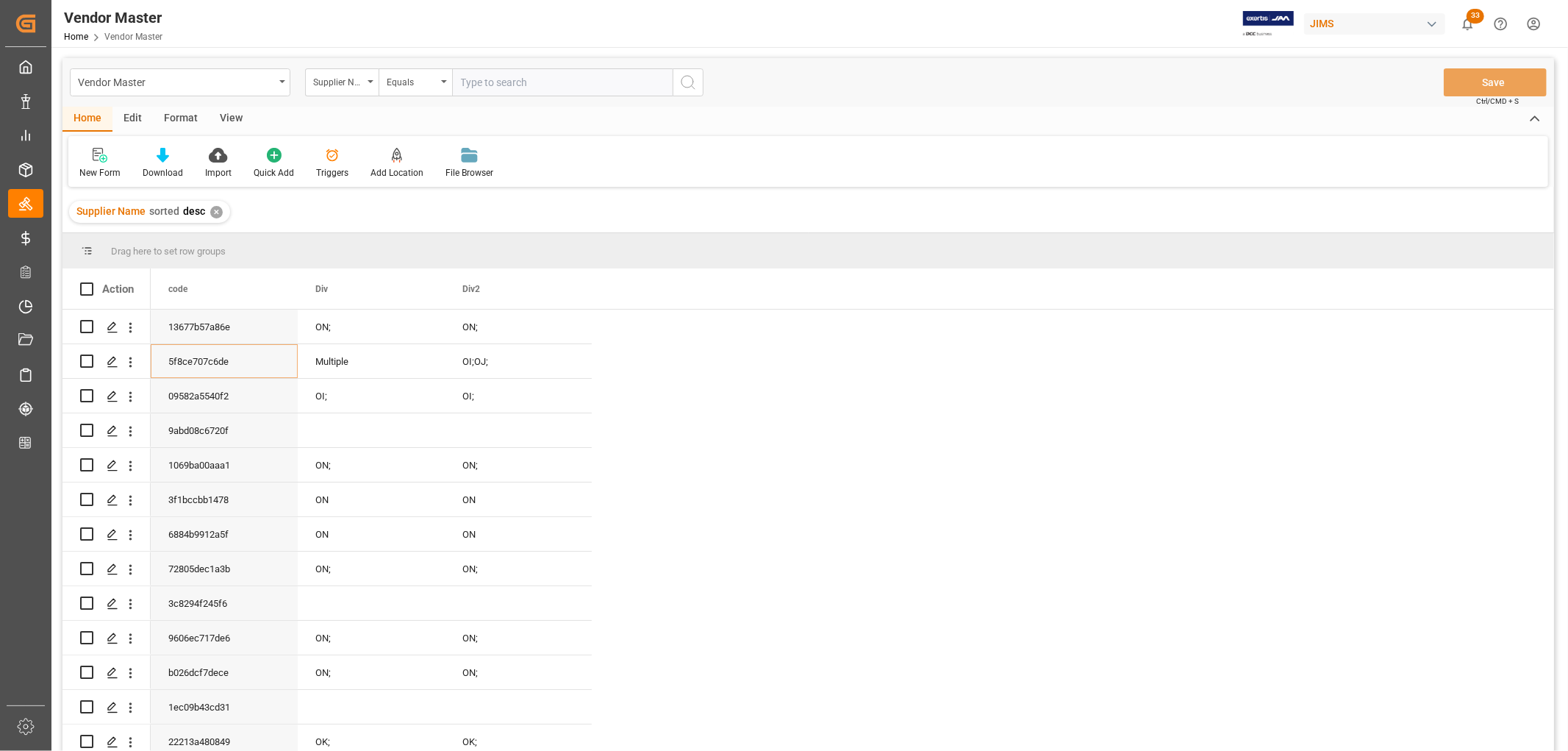
click at [218, 208] on div "✕" at bounding box center [216, 212] width 13 height 13
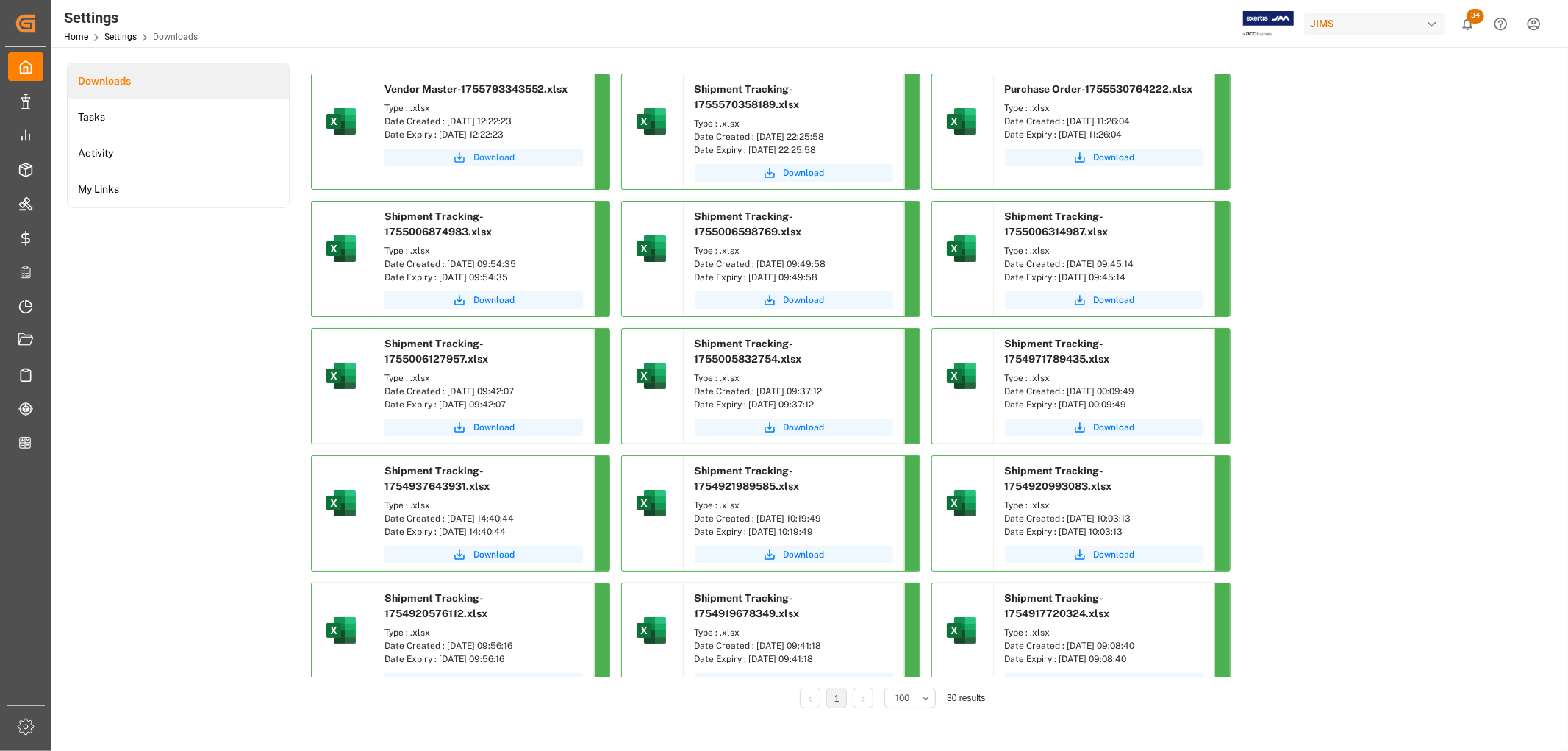
click at [492, 155] on span "Download" at bounding box center [494, 158] width 41 height 13
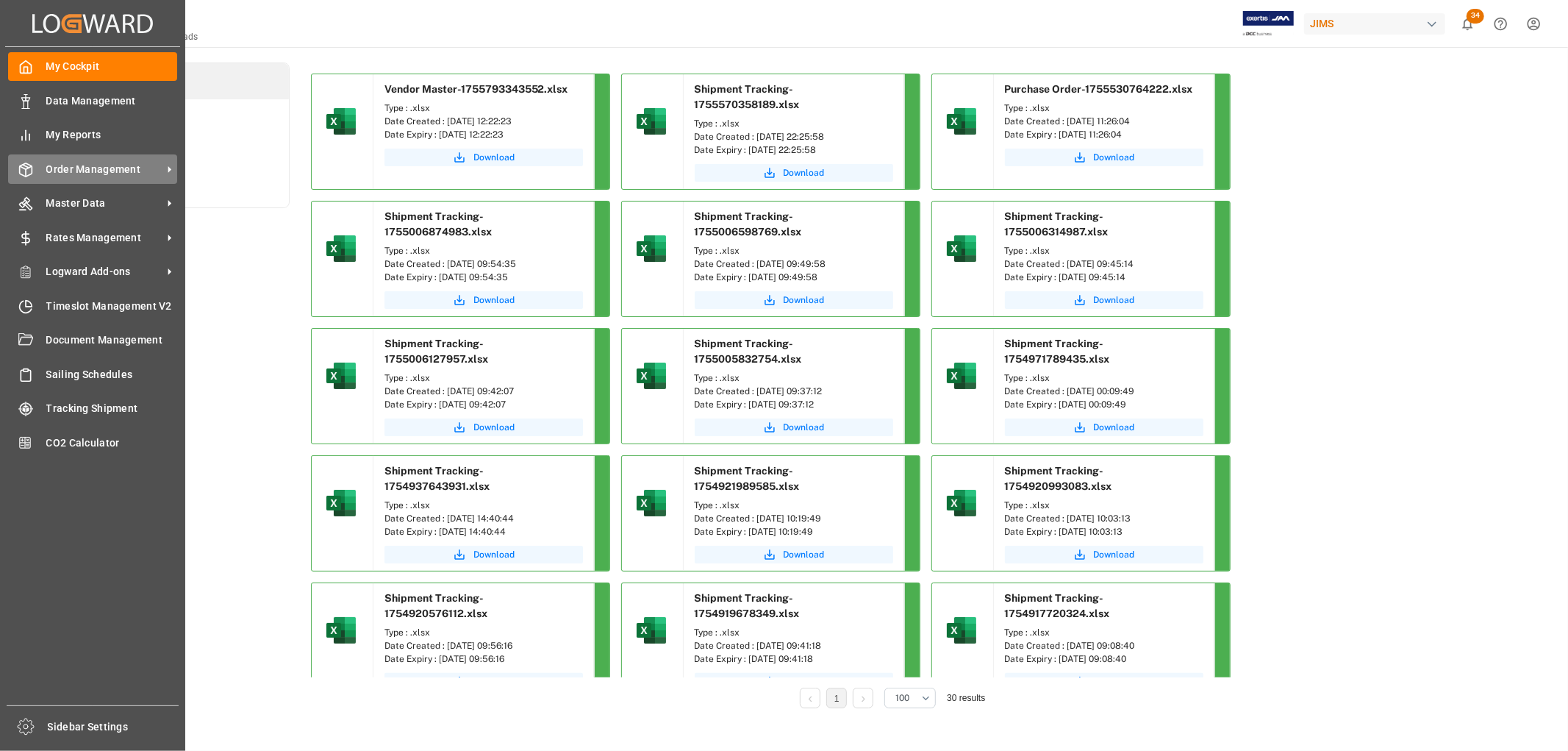
click at [94, 171] on span "Order Management" at bounding box center [104, 169] width 116 height 16
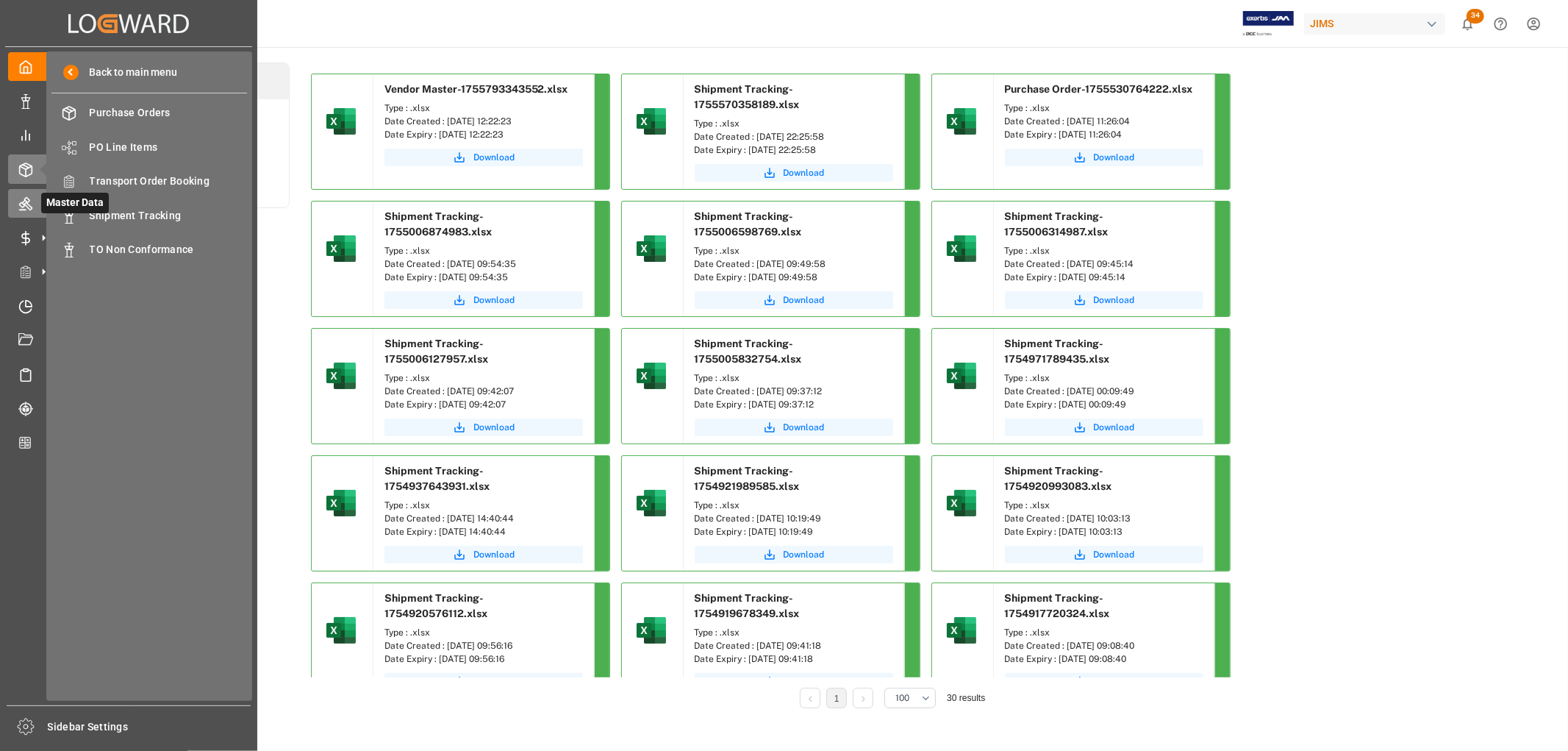
click at [36, 207] on icon at bounding box center [44, 203] width 16 height 16
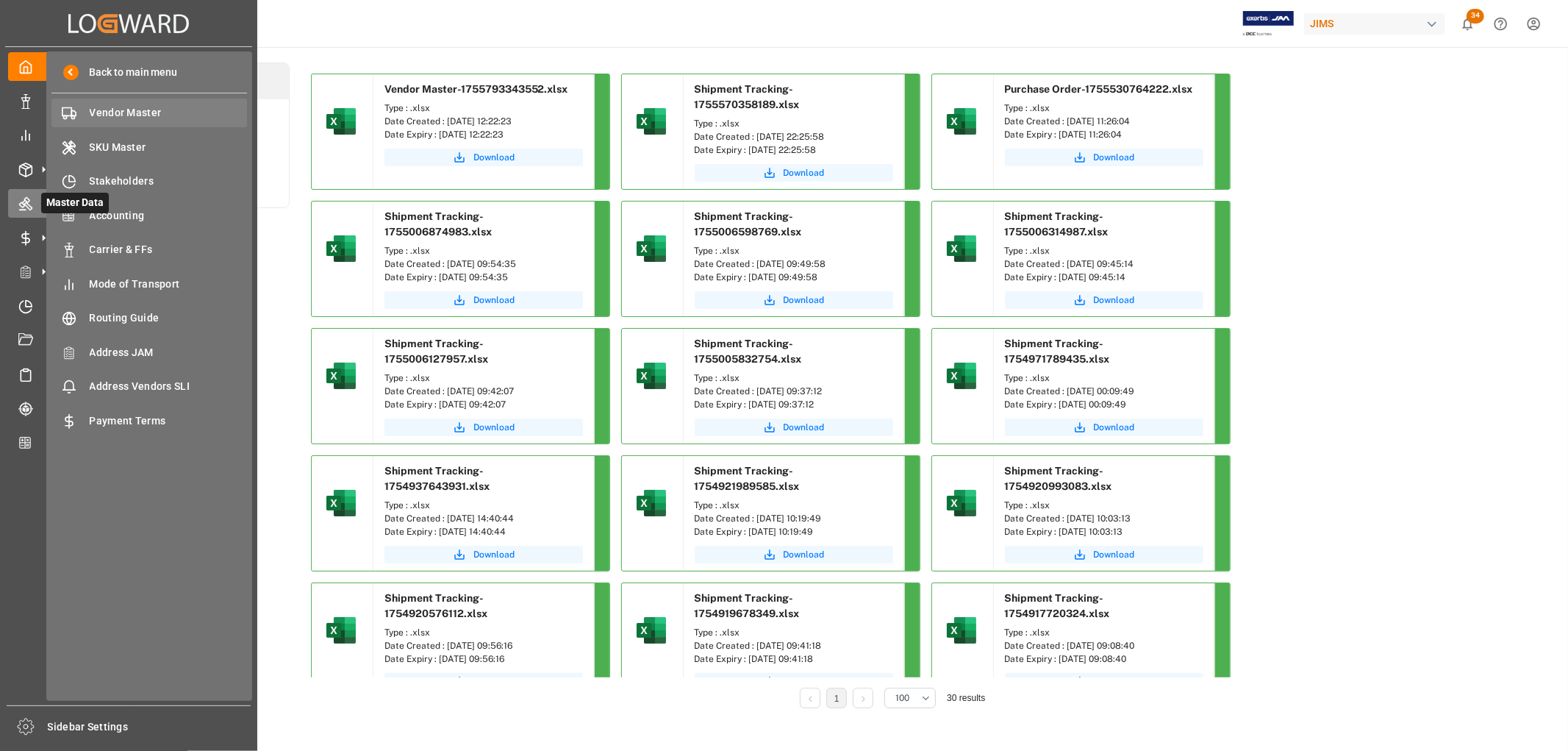
click at [113, 116] on span "Vendor Master" at bounding box center [168, 113] width 158 height 16
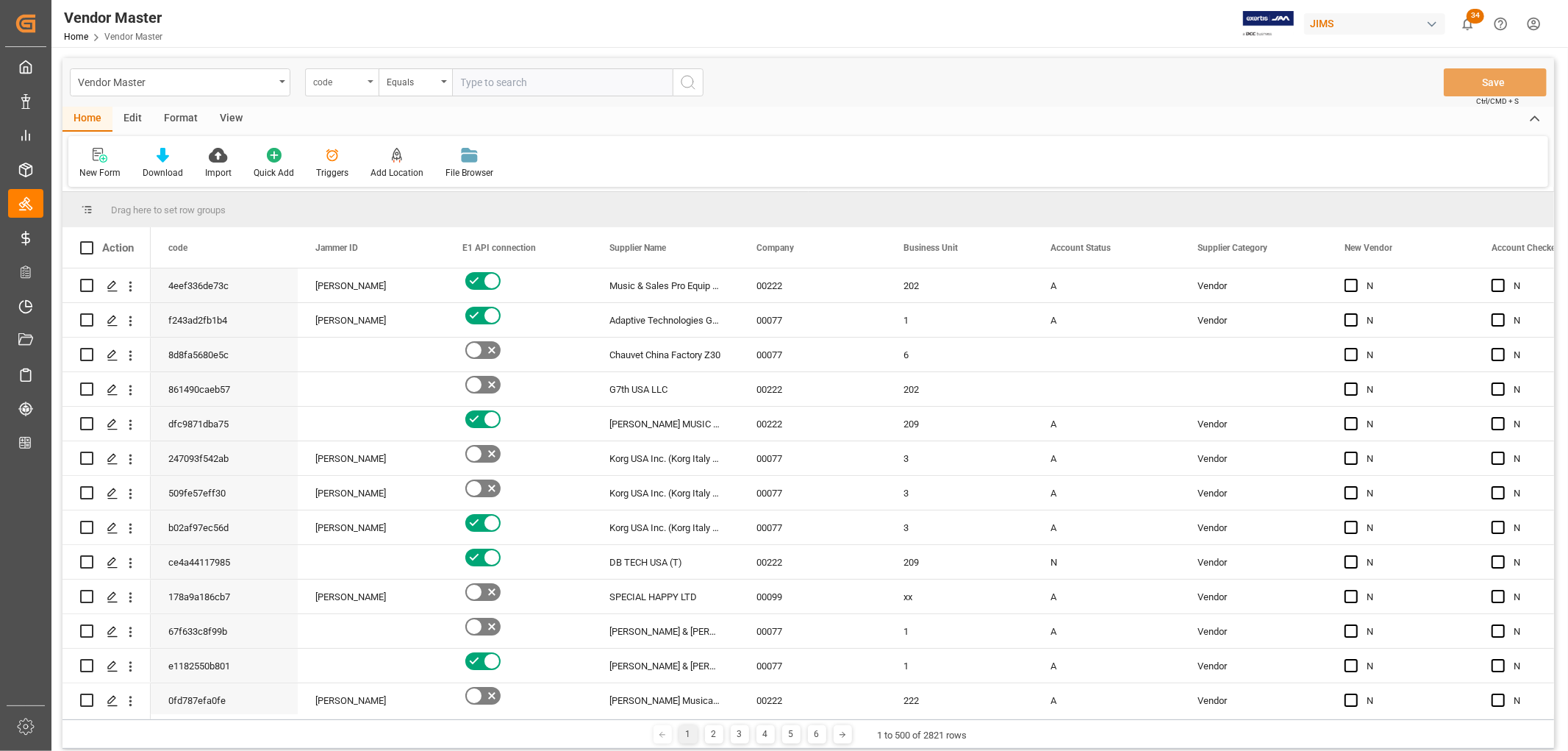
click at [371, 77] on div "code" at bounding box center [341, 82] width 73 height 28
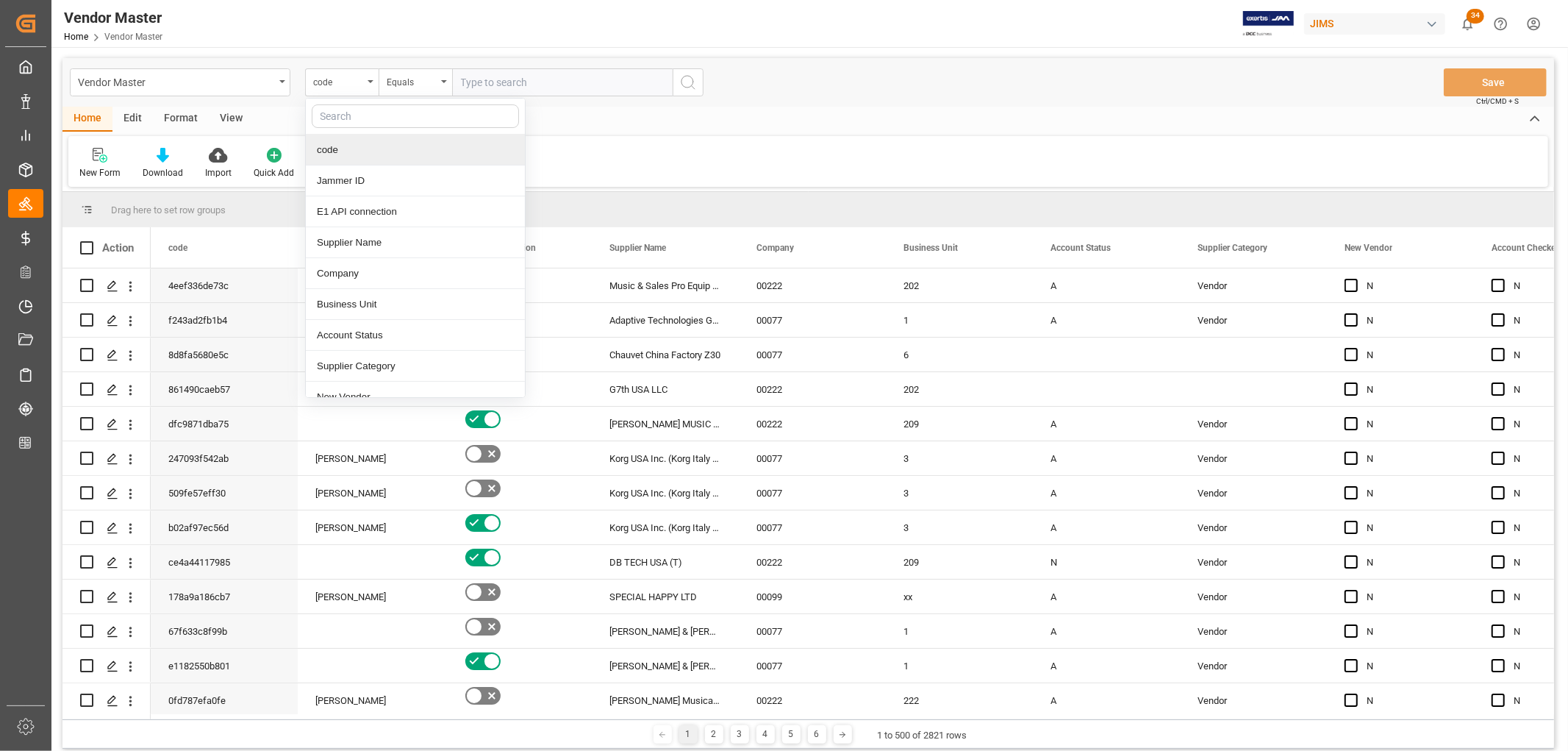
click at [357, 118] on input "text" at bounding box center [415, 116] width 207 height 24
click at [938, 159] on div "New Form Download Import Quick Add Triggers Add Location Add Location to the Ve…" at bounding box center [808, 161] width 1480 height 51
